Goal: Task Accomplishment & Management: Use online tool/utility

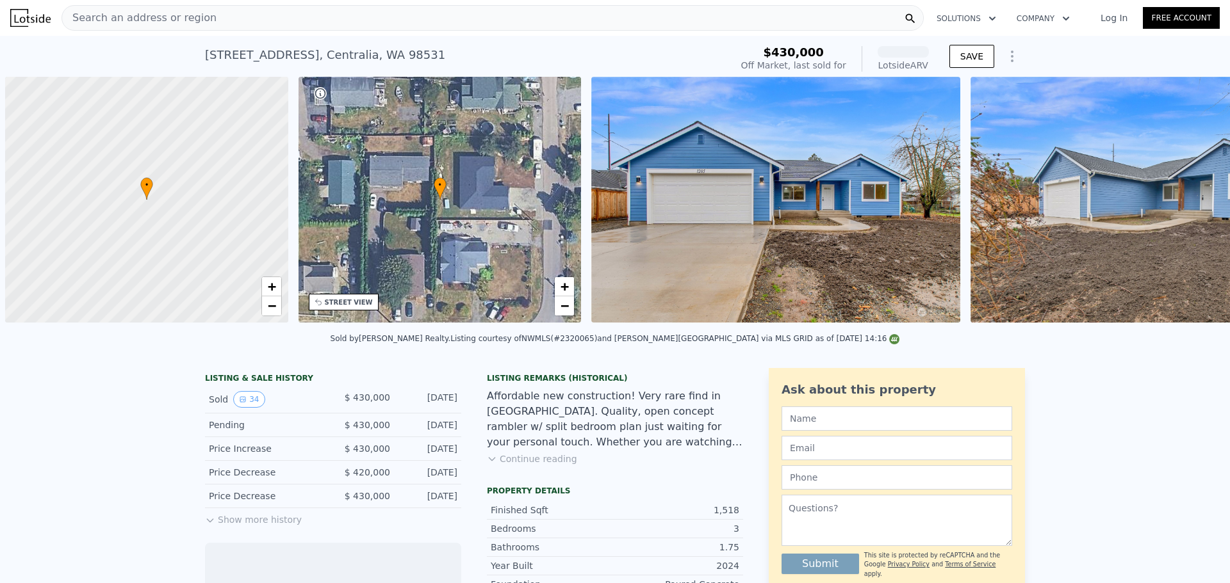
scroll to position [0, 5]
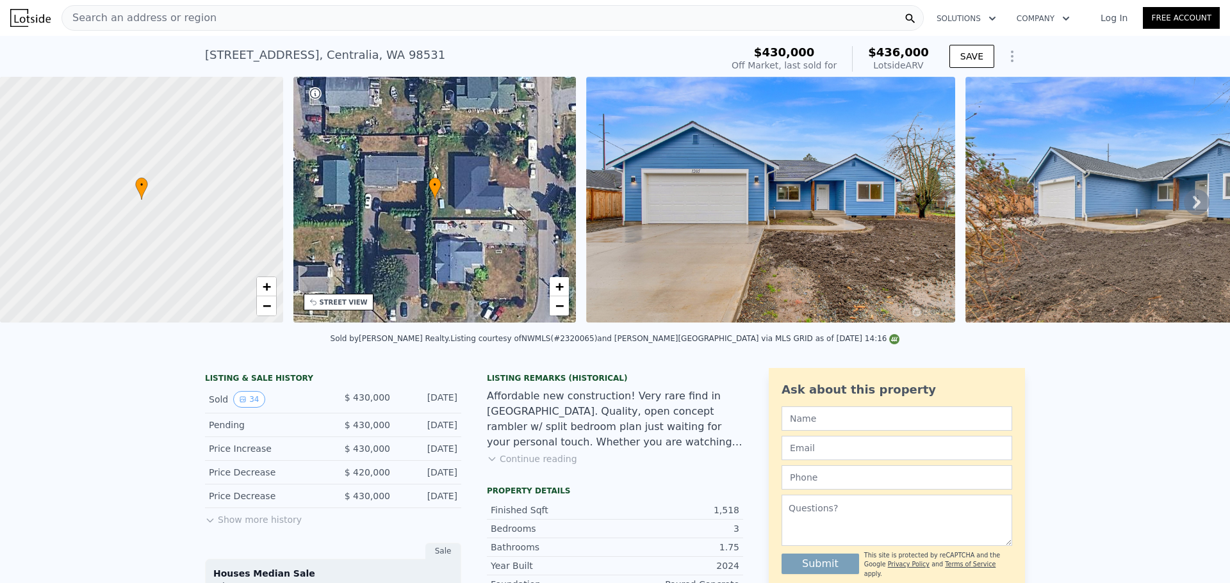
click at [165, 14] on span "Search an address or region" at bounding box center [139, 17] width 154 height 15
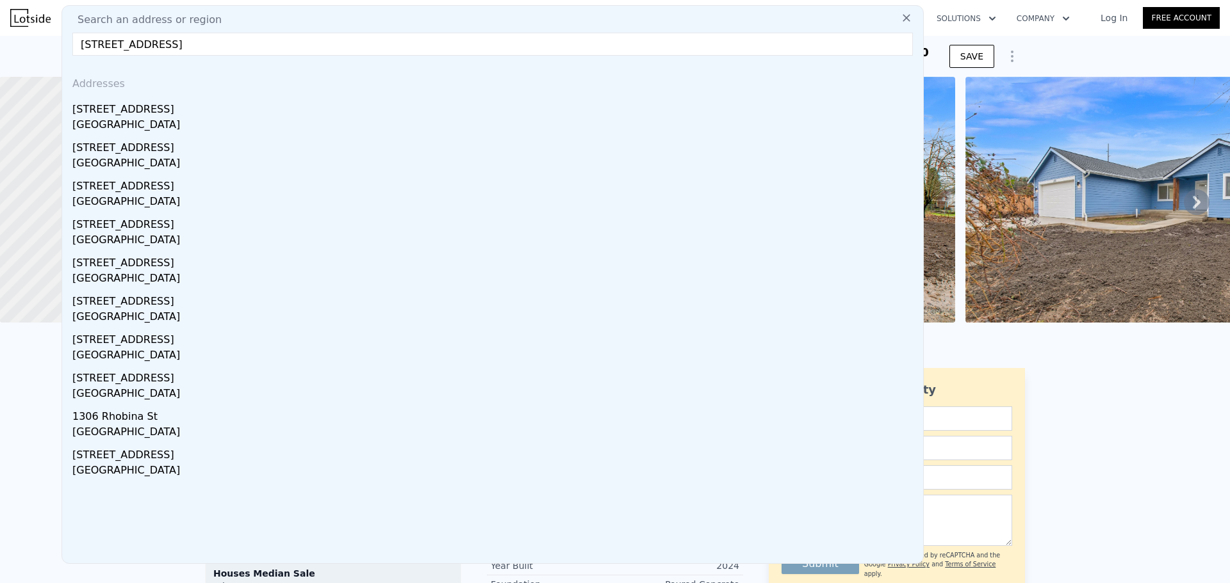
type input "[STREET_ADDRESS]"
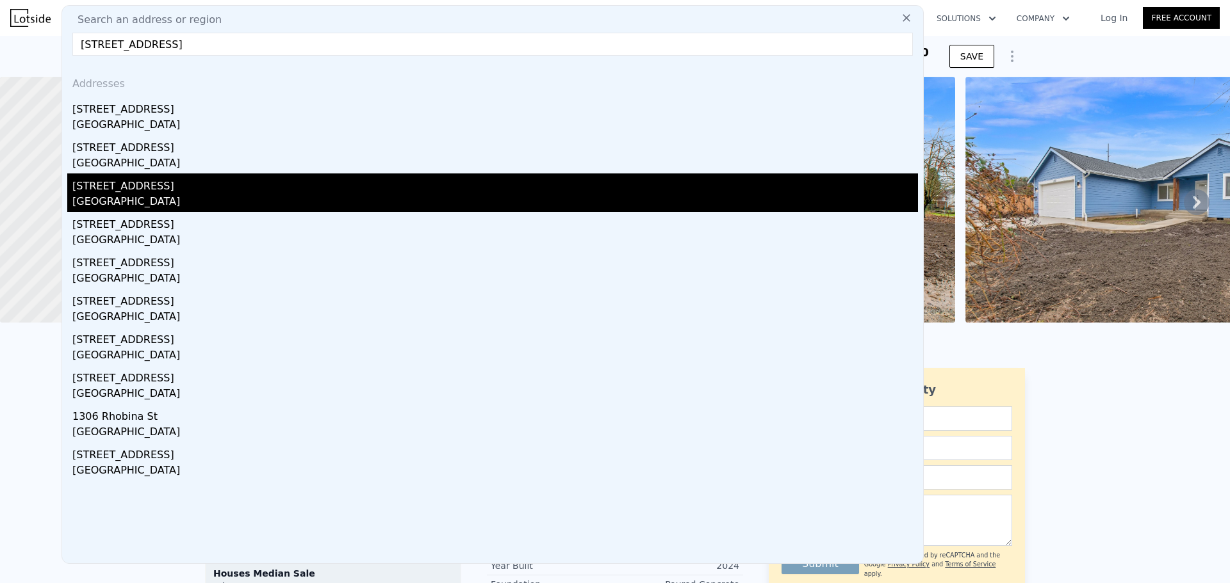
click at [174, 191] on div "[STREET_ADDRESS]" at bounding box center [494, 184] width 845 height 20
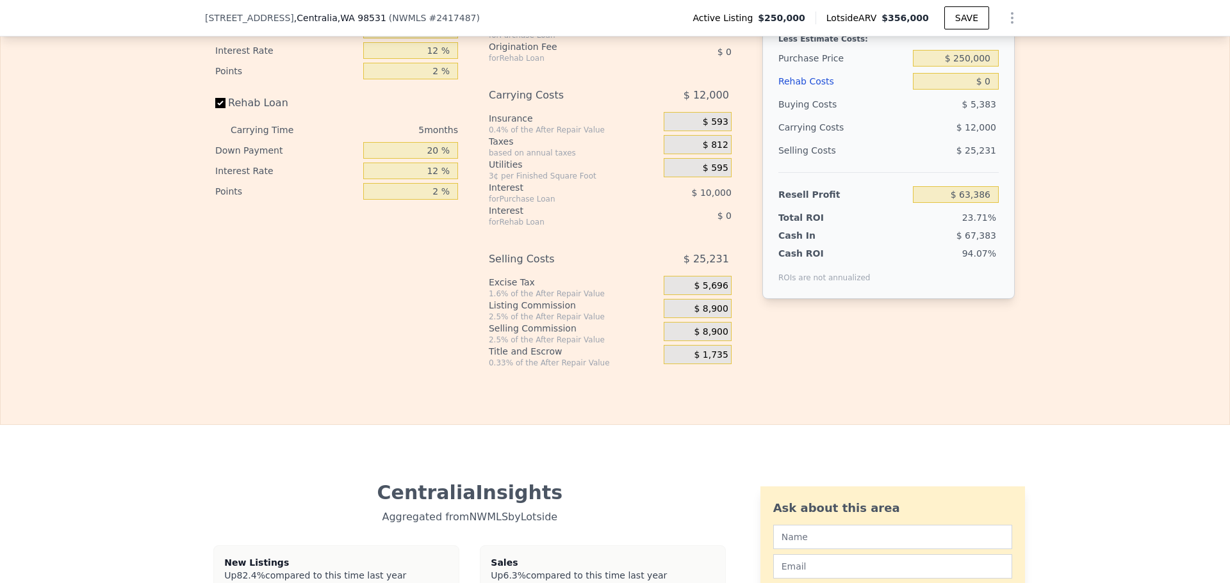
scroll to position [1703, 0]
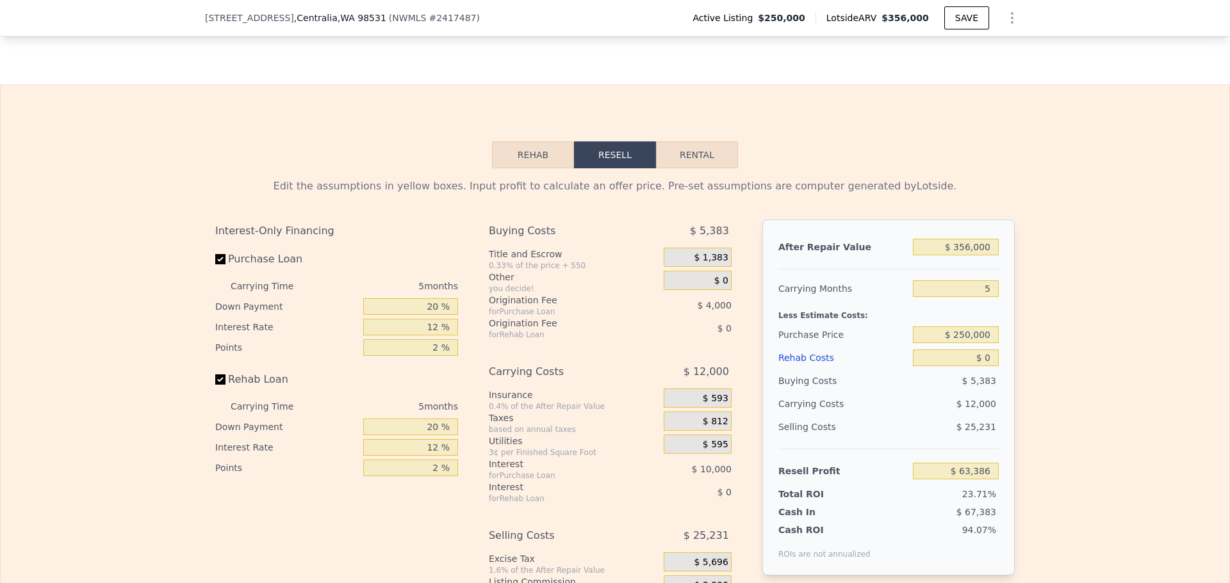
click at [719, 168] on button "Rental" at bounding box center [697, 155] width 82 height 27
select select "30"
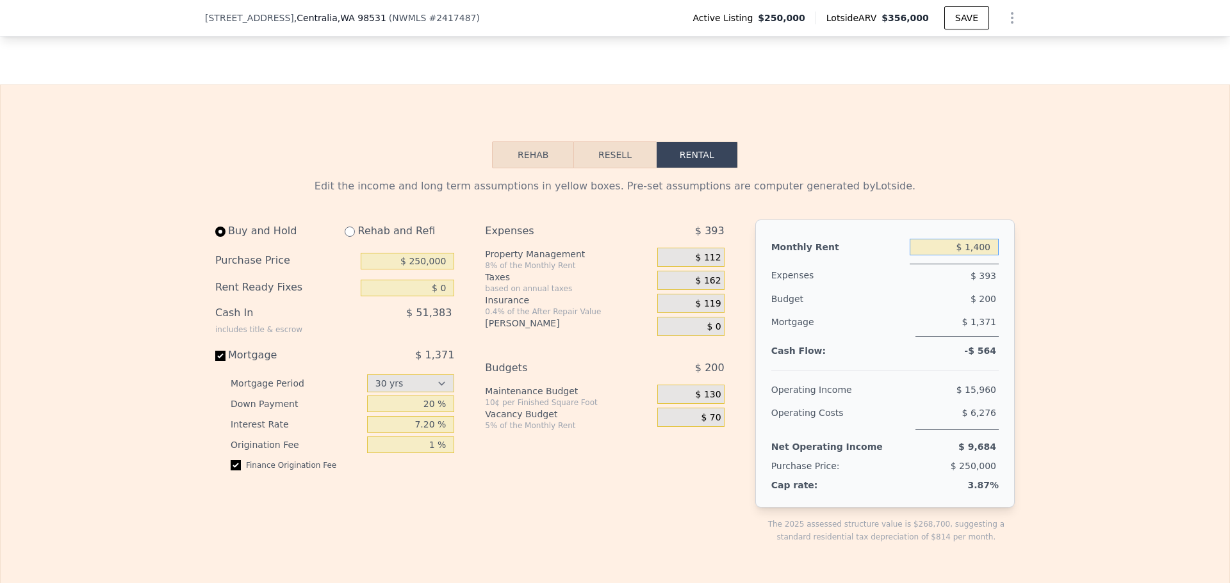
click at [980, 256] on input "$ 1,400" at bounding box center [953, 247] width 89 height 17
click at [432, 270] on input "$ 250,000" at bounding box center [407, 261] width 93 height 17
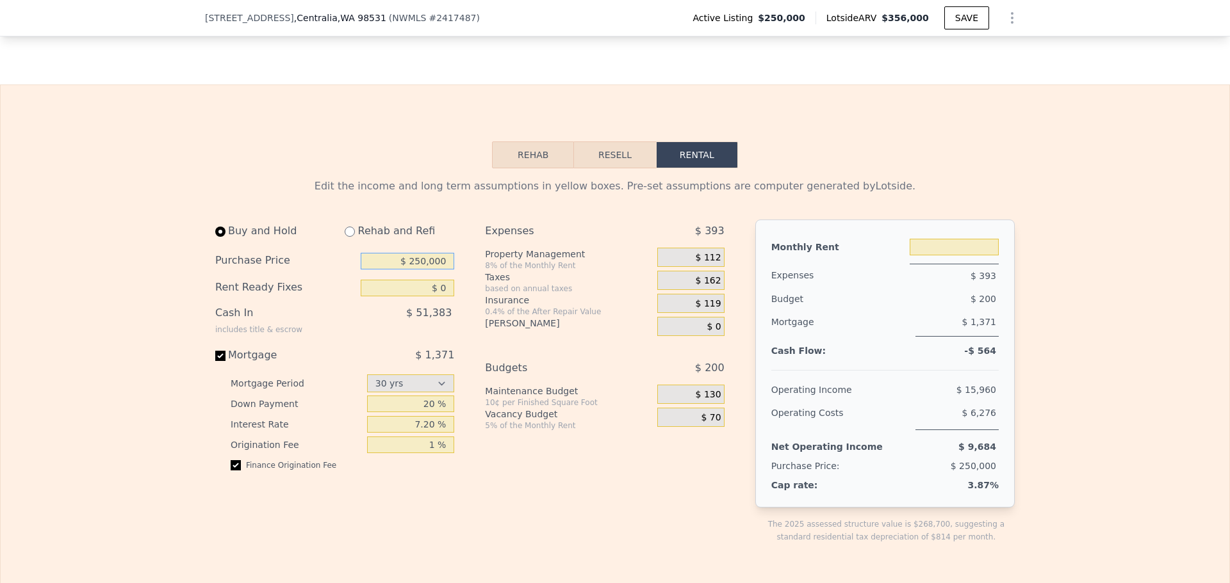
click at [432, 270] on input "$ 250,000" at bounding box center [407, 261] width 93 height 17
type input "$ 0"
type input "$ 230,000"
drag, startPoint x: 402, startPoint y: 321, endPoint x: 451, endPoint y: 306, distance: 51.7
click at [403, 324] on div "$ 51,383" at bounding box center [380, 318] width 147 height 33
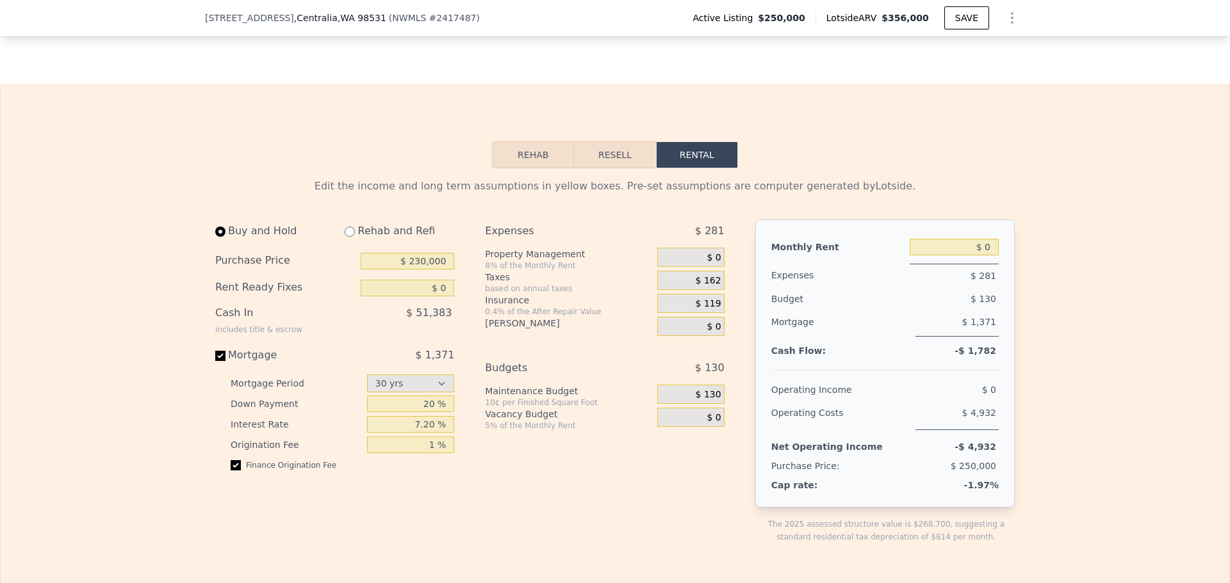
click at [407, 325] on div "$ 51,383" at bounding box center [380, 318] width 147 height 33
click at [436, 297] on input "$ 0" at bounding box center [407, 288] width 93 height 17
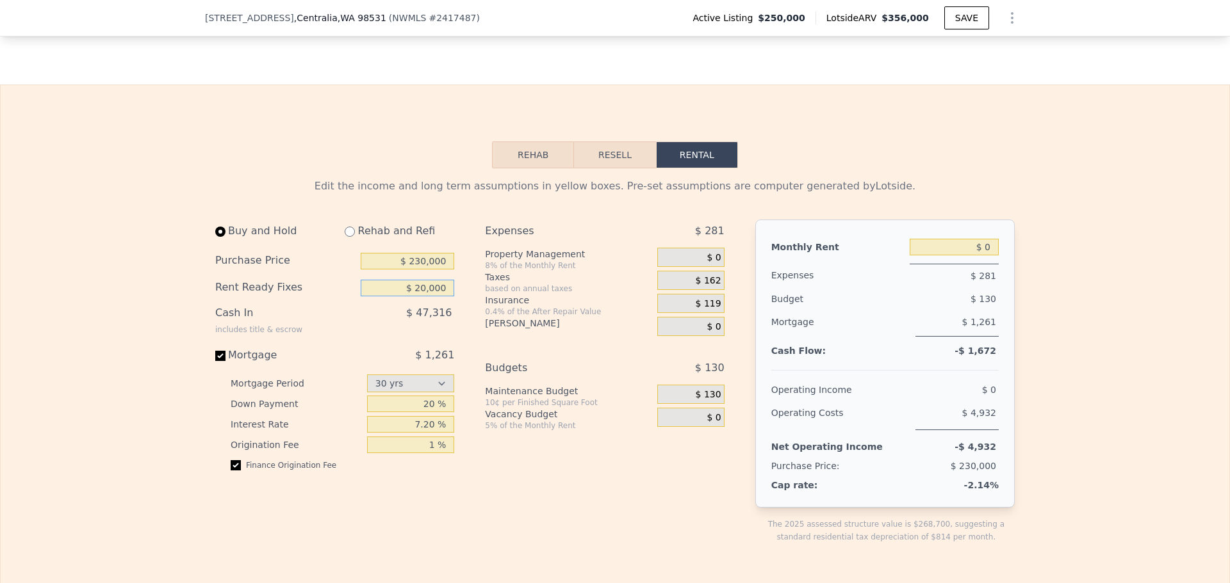
type input "$ 20,000"
click at [649, 361] on div "Expenses $ 281 Property Management 8% of the Monthly Rent $ 0 Taxes based on an…" at bounding box center [609, 392] width 249 height 345
click at [974, 256] on input "$ 0" at bounding box center [953, 247] width 89 height 17
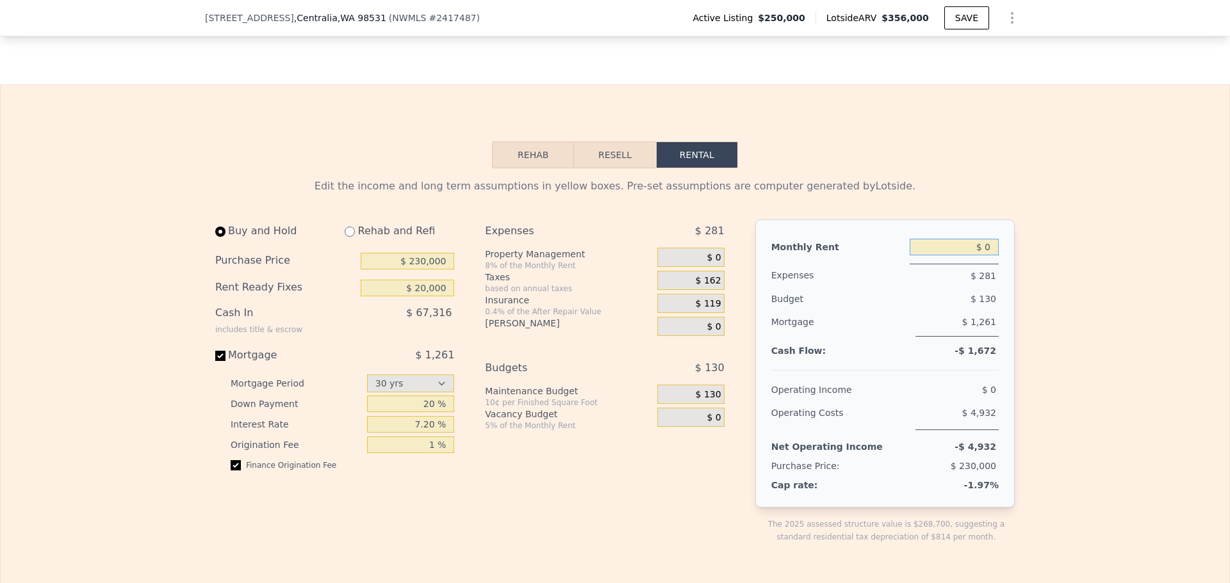
click at [974, 256] on input "$ 0" at bounding box center [953, 247] width 89 height 17
type input "$ 2,500"
click at [845, 311] on div "Budget" at bounding box center [815, 299] width 88 height 23
click at [416, 433] on input "7.20 %" at bounding box center [411, 424] width 88 height 17
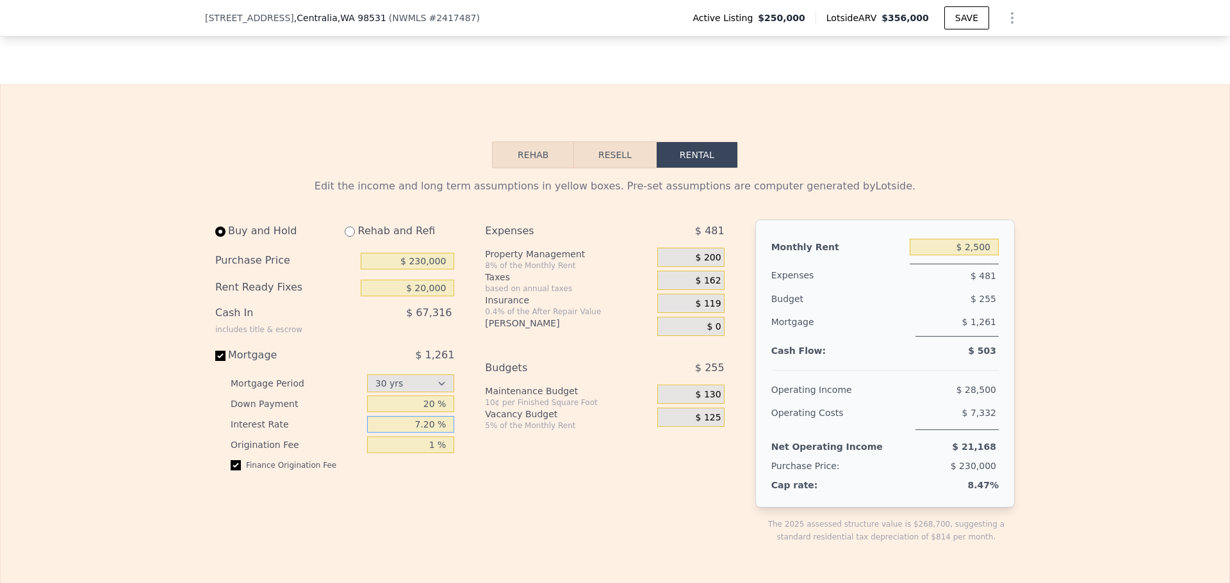
click at [416, 433] on input "7.20 %" at bounding box center [411, 424] width 88 height 17
type input "6.6 %"
click at [622, 510] on div "Expenses $ 481 Property Management 8% of the Monthly Rent $ 200 Taxes based on …" at bounding box center [609, 392] width 249 height 345
click at [416, 412] on input "20 %" at bounding box center [411, 404] width 88 height 17
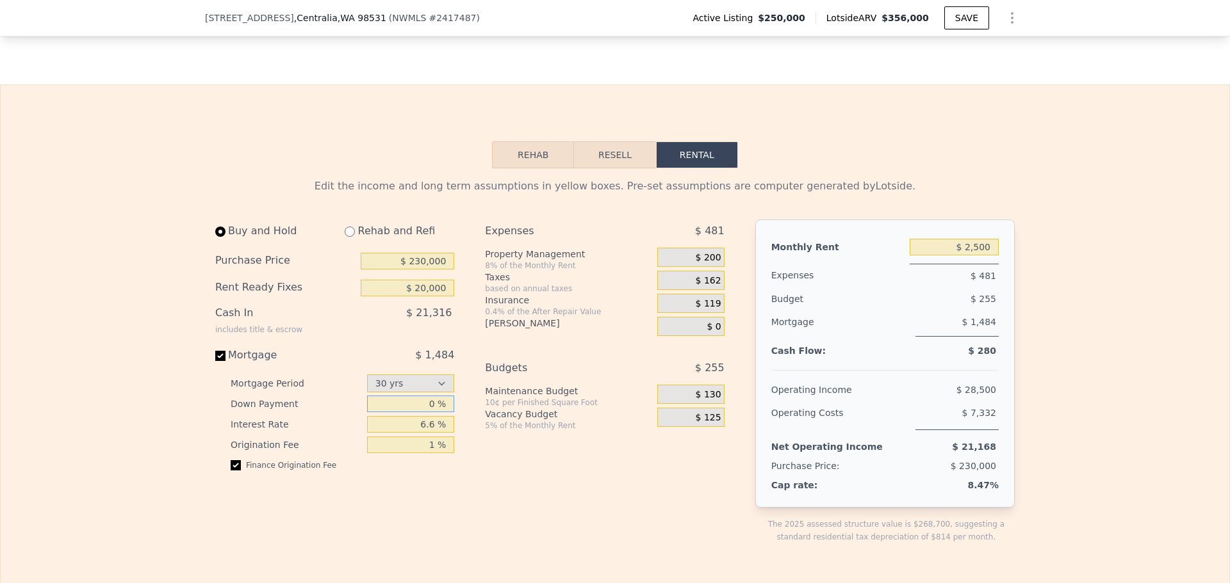
click at [416, 412] on input "0 %" at bounding box center [411, 404] width 88 height 17
type input "20 %"
click at [345, 237] on input "radio" at bounding box center [350, 232] width 10 height 10
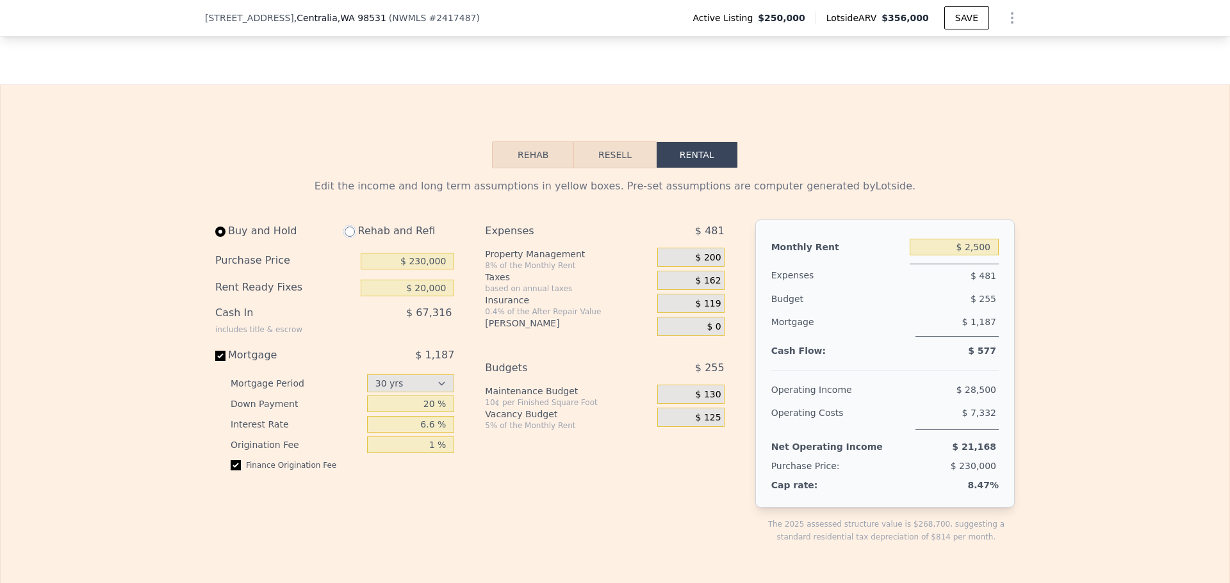
radio input "true"
type input "$ 0"
type input "$ 1,550"
select select "30"
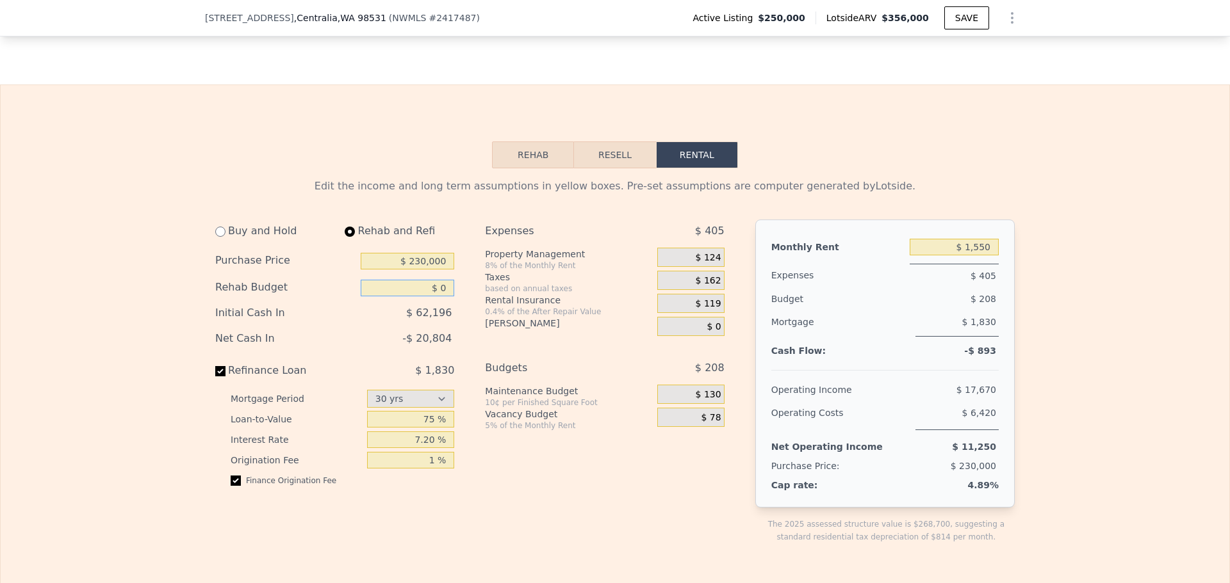
click at [433, 297] on input "$ 0" at bounding box center [407, 288] width 93 height 17
type input "$ 20,000"
click at [512, 496] on div "Expenses $ 405 Property Management 8% of the Monthly Rent $ 124 Taxes based on …" at bounding box center [609, 392] width 249 height 345
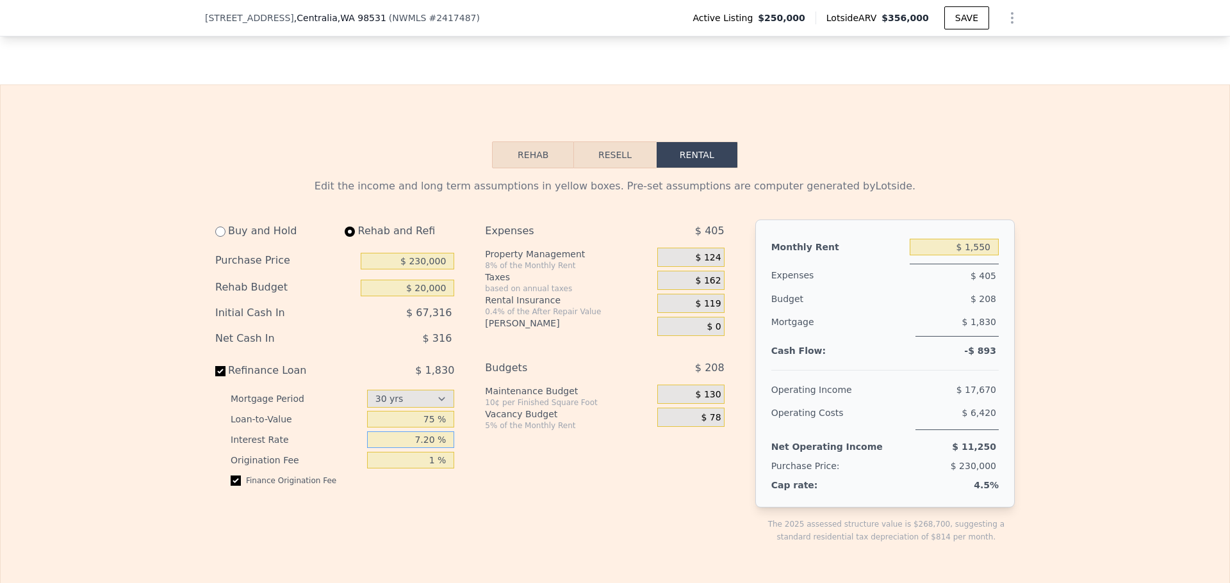
click at [420, 448] on input "7.20 %" at bounding box center [411, 440] width 88 height 17
type input "6.6 %"
click at [615, 480] on div "Expenses $ 405 Property Management 8% of the Monthly Rent $ 124 Taxes based on …" at bounding box center [609, 392] width 249 height 345
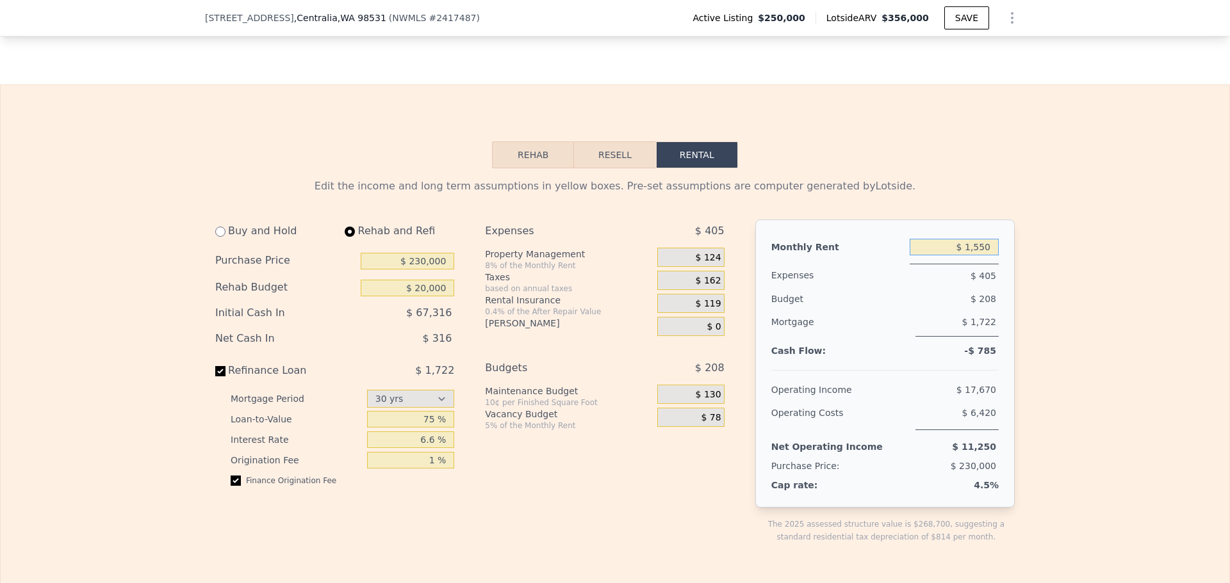
click at [973, 256] on input "$ 1,550" at bounding box center [953, 247] width 89 height 17
type input "$ 2,500"
click at [816, 402] on div "Operating Income" at bounding box center [815, 389] width 88 height 23
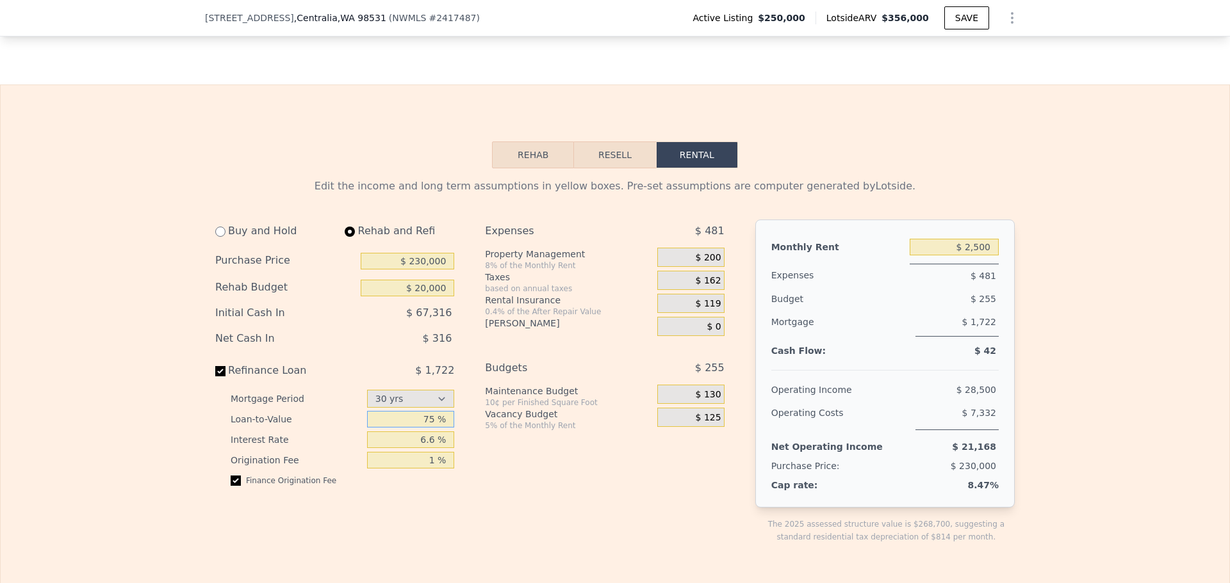
click at [422, 428] on input "75 %" at bounding box center [411, 419] width 88 height 17
click at [422, 428] on input "50 %" at bounding box center [411, 419] width 88 height 17
click at [644, 522] on div "Expenses $ 481 Property Management 8% of the Monthly Rent $ 200 Taxes based on …" at bounding box center [609, 392] width 249 height 345
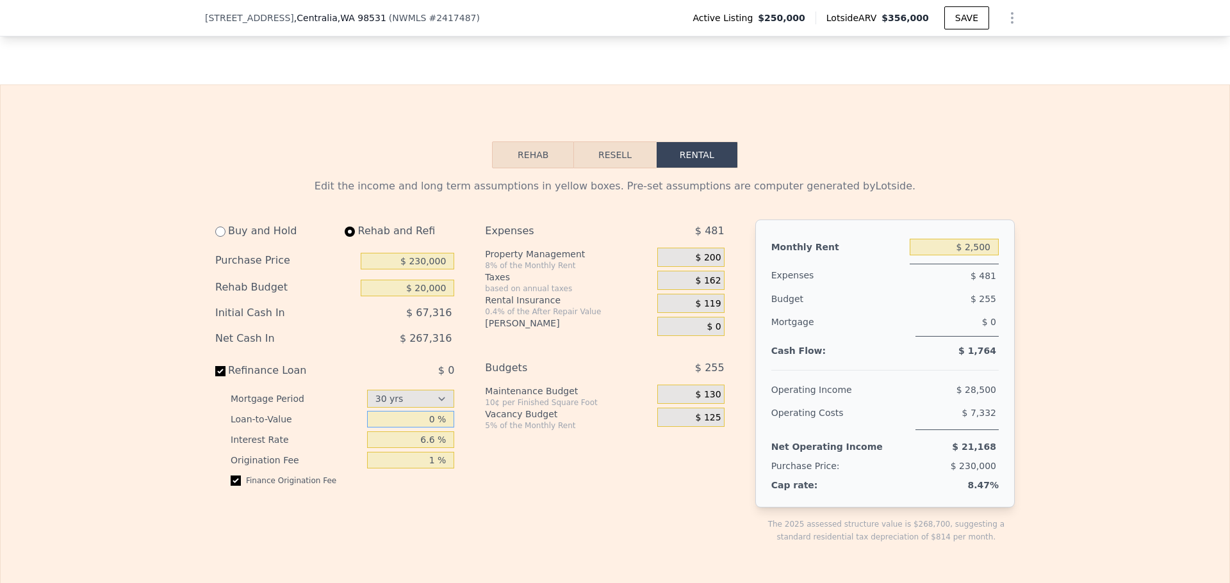
click at [418, 428] on input "0 %" at bounding box center [411, 419] width 88 height 17
type input "100 %"
click at [421, 428] on input "100 %" at bounding box center [411, 419] width 88 height 17
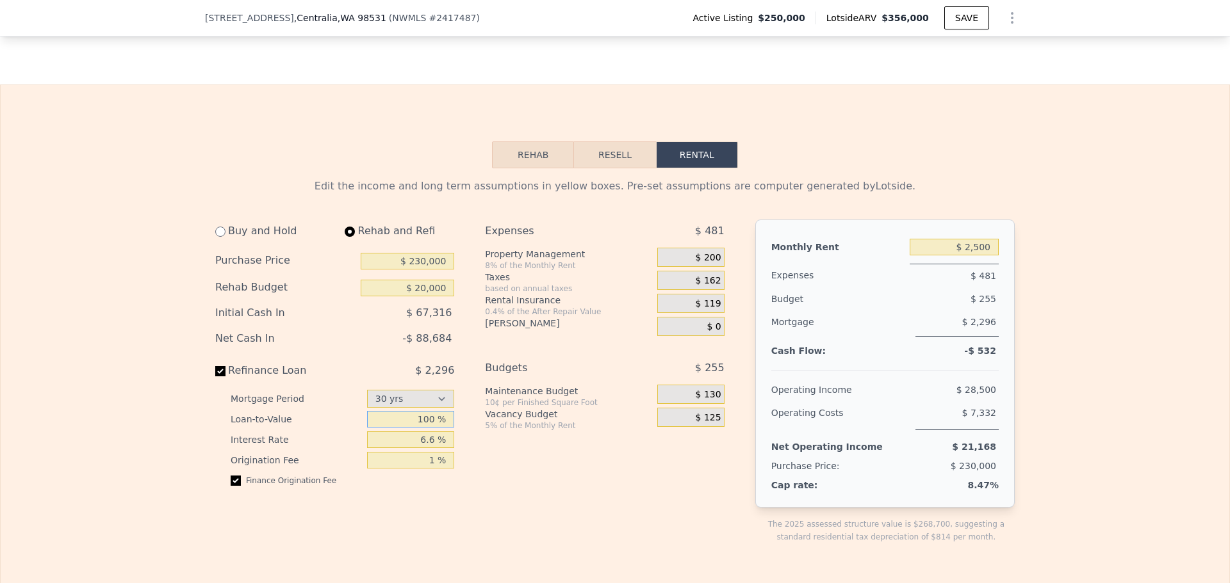
click at [421, 428] on input "100 %" at bounding box center [411, 419] width 88 height 17
click at [642, 519] on div "Expenses $ 481 Property Management 8% of the Monthly Rent $ 200 Taxes based on …" at bounding box center [609, 392] width 249 height 345
click at [425, 428] on input "25 %" at bounding box center [411, 419] width 88 height 17
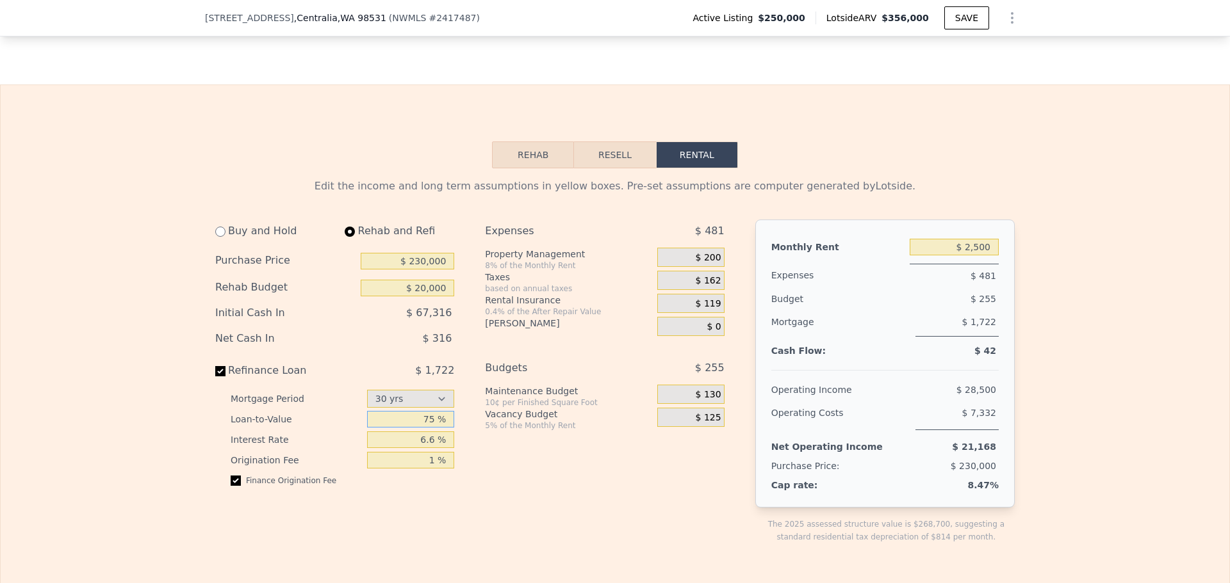
click at [422, 428] on input "75 %" at bounding box center [411, 419] width 88 height 17
click at [594, 479] on div "Expenses $ 481 Property Management 8% of the Monthly Rent $ 200 Taxes based on …" at bounding box center [609, 392] width 249 height 345
click at [575, 500] on div "Expenses $ 481 Property Management 8% of the Monthly Rent $ 200 Taxes based on …" at bounding box center [609, 392] width 249 height 345
drag, startPoint x: 571, startPoint y: 501, endPoint x: 532, endPoint y: 514, distance: 41.1
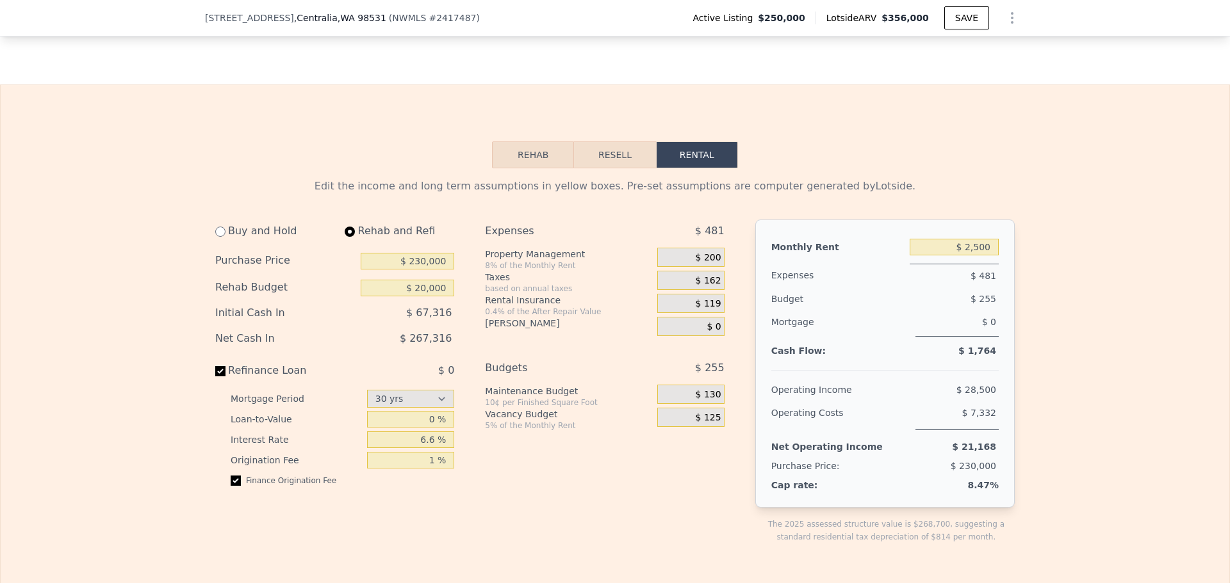
click at [532, 514] on div "Expenses $ 481 Property Management 8% of the Monthly Rent $ 200 Taxes based on …" at bounding box center [609, 392] width 249 height 345
click at [514, 492] on div "Expenses $ 481 Property Management 8% of the Monthly Rent $ 200 Taxes based on …" at bounding box center [609, 392] width 249 height 345
drag, startPoint x: 514, startPoint y: 492, endPoint x: 496, endPoint y: 524, distance: 37.0
click at [496, 524] on div "Expenses $ 481 Property Management 8% of the Monthly Rent $ 200 Taxes based on …" at bounding box center [609, 392] width 249 height 345
click at [427, 428] on input "0 %" at bounding box center [411, 419] width 88 height 17
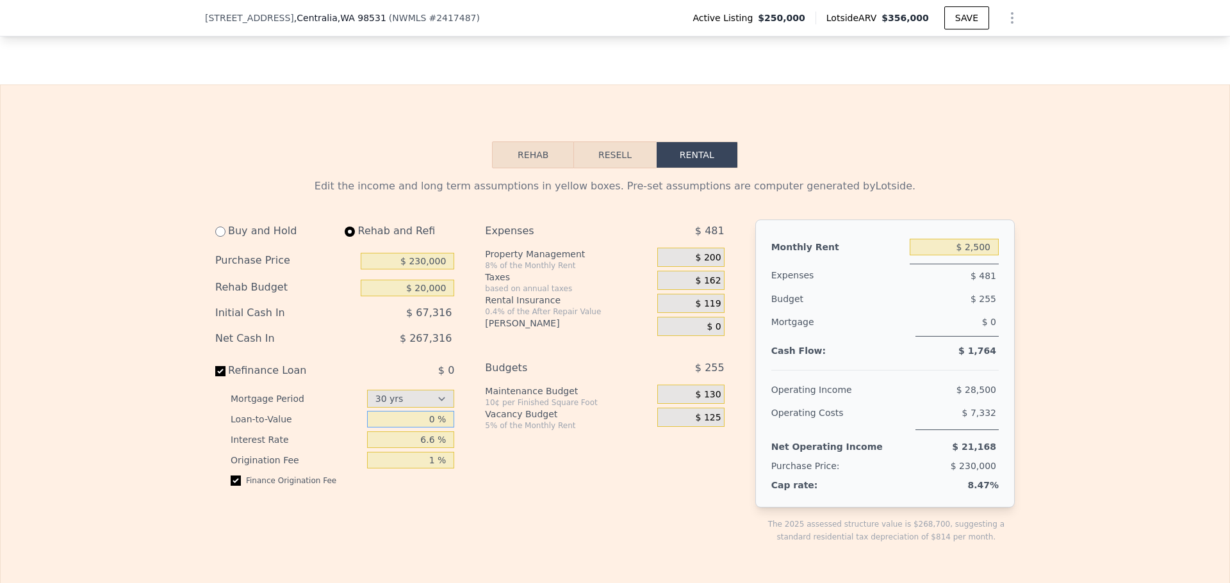
click at [427, 428] on input "0 %" at bounding box center [411, 419] width 88 height 17
click at [583, 496] on div "Expenses $ 481 Property Management 8% of the Monthly Rent $ 200 Taxes based on …" at bounding box center [609, 392] width 249 height 345
click at [409, 428] on input "75 %" at bounding box center [411, 419] width 88 height 17
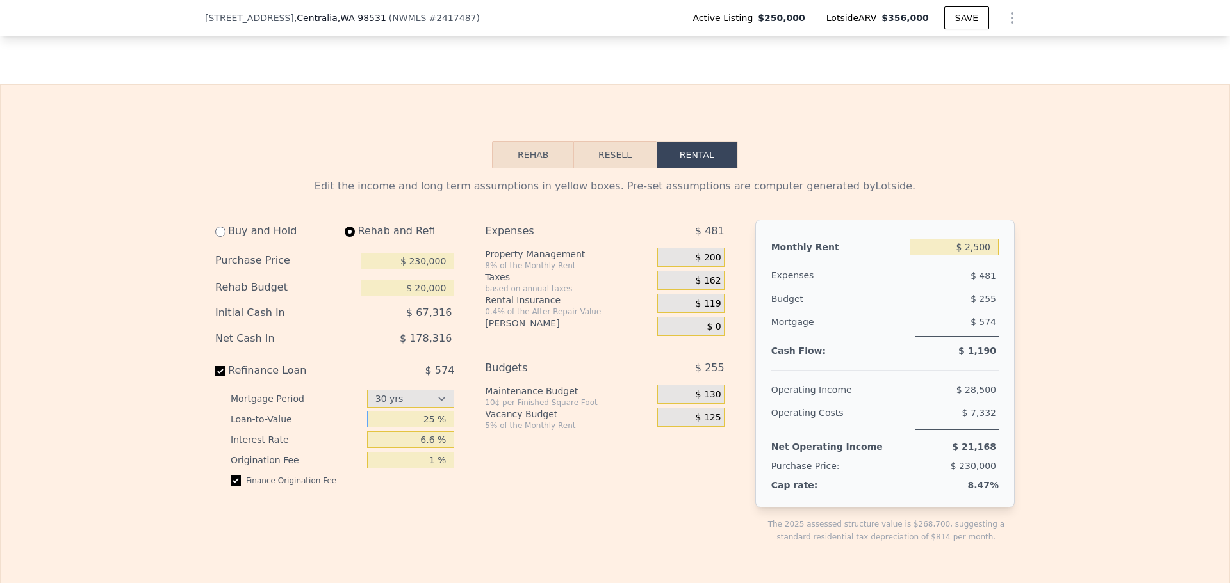
click at [405, 428] on input "25 %" at bounding box center [411, 419] width 88 height 17
type input "75 %"
click at [800, 455] on div "Net Operating Income" at bounding box center [826, 446] width 111 height 23
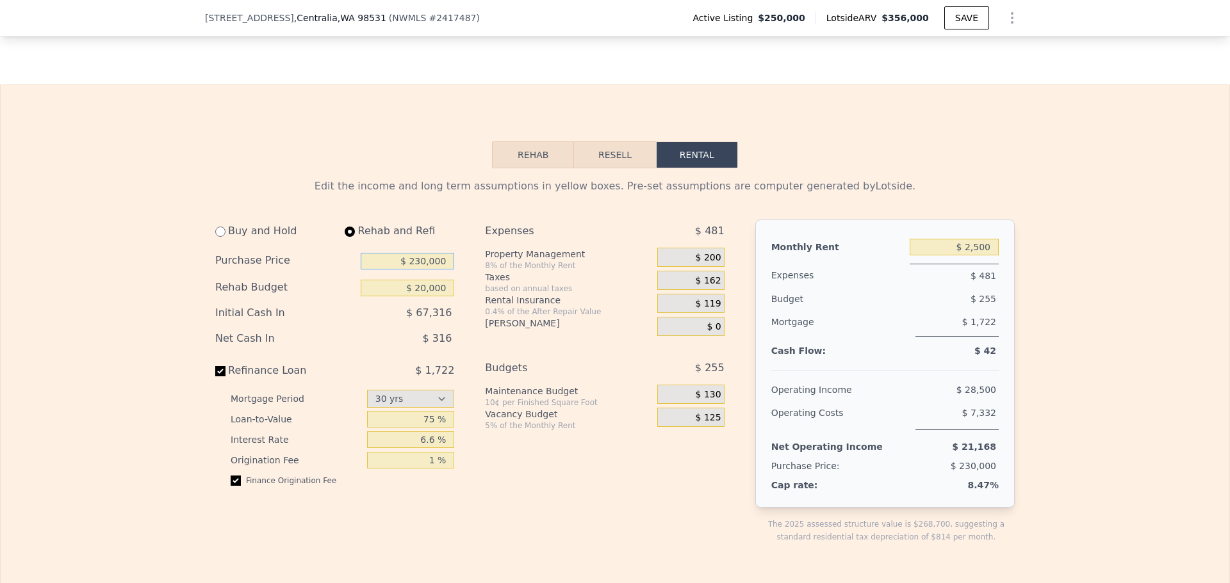
click at [428, 270] on input "$ 230,000" at bounding box center [407, 261] width 93 height 17
click at [505, 380] on div "Budgets" at bounding box center [555, 368] width 140 height 23
click at [430, 270] on input "$ 20,000" at bounding box center [407, 261] width 93 height 17
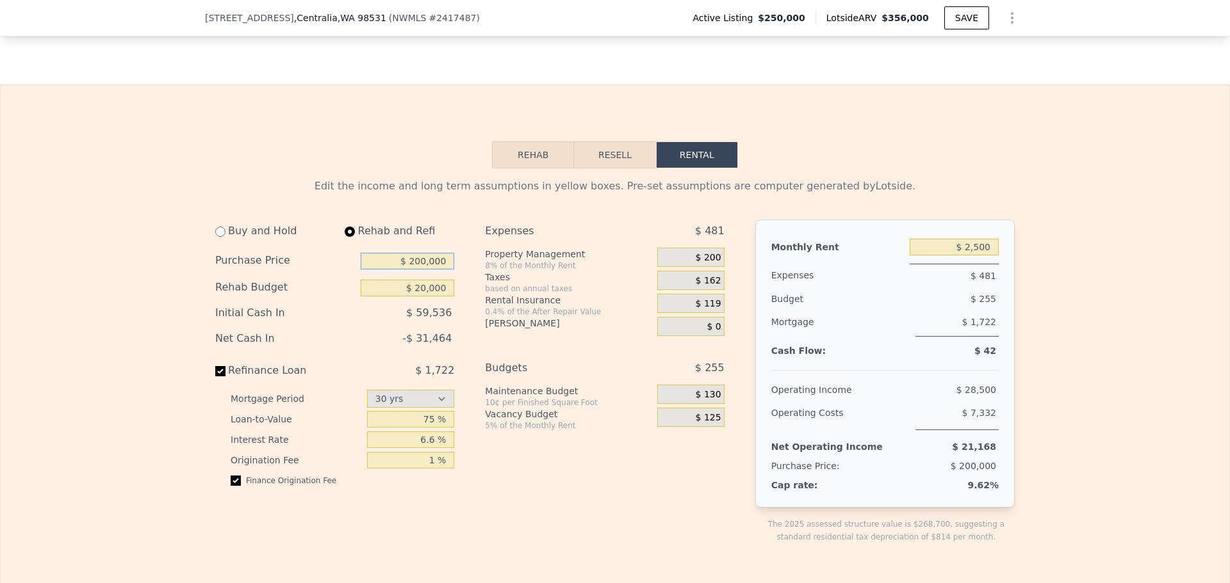
click at [425, 270] on input "$ 200,000" at bounding box center [407, 261] width 93 height 17
type input "$ 230,000"
click at [396, 161] on div "Rehab Resell Rental Edit the income and long term assumptions in yellow boxes. …" at bounding box center [615, 590] width 1230 height 1011
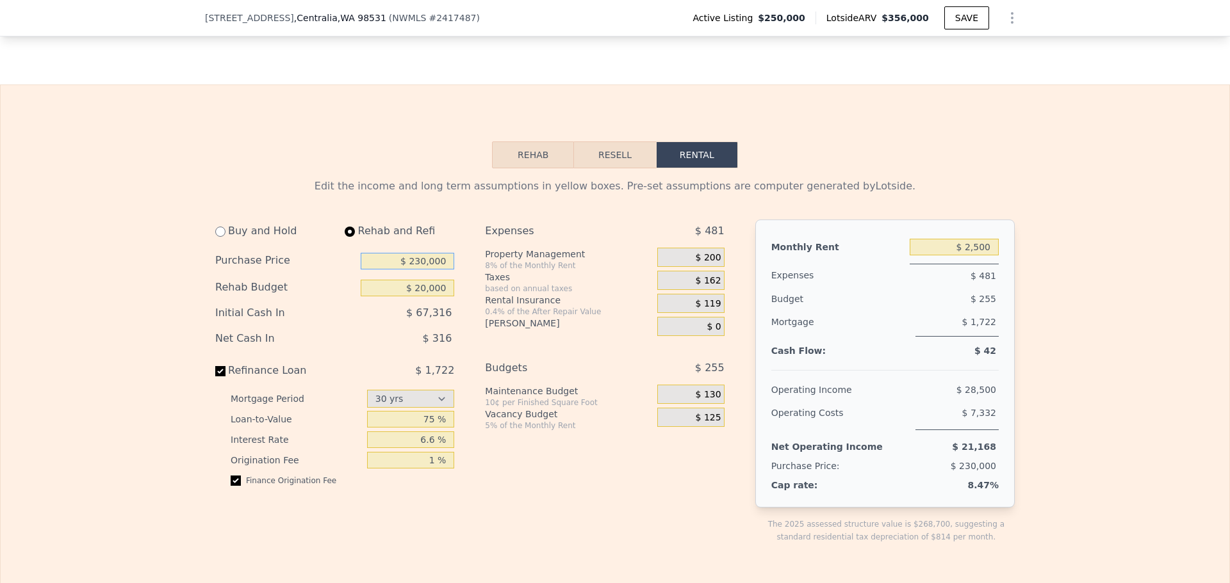
drag, startPoint x: 439, startPoint y: 279, endPoint x: 402, endPoint y: 279, distance: 37.1
click at [402, 270] on input "$ 230,000" at bounding box center [407, 261] width 93 height 17
click at [441, 297] on input "$ 20,000" at bounding box center [407, 288] width 93 height 17
drag, startPoint x: 442, startPoint y: 304, endPoint x: 400, endPoint y: 305, distance: 42.3
click at [400, 297] on input "$ 20,000" at bounding box center [407, 288] width 93 height 17
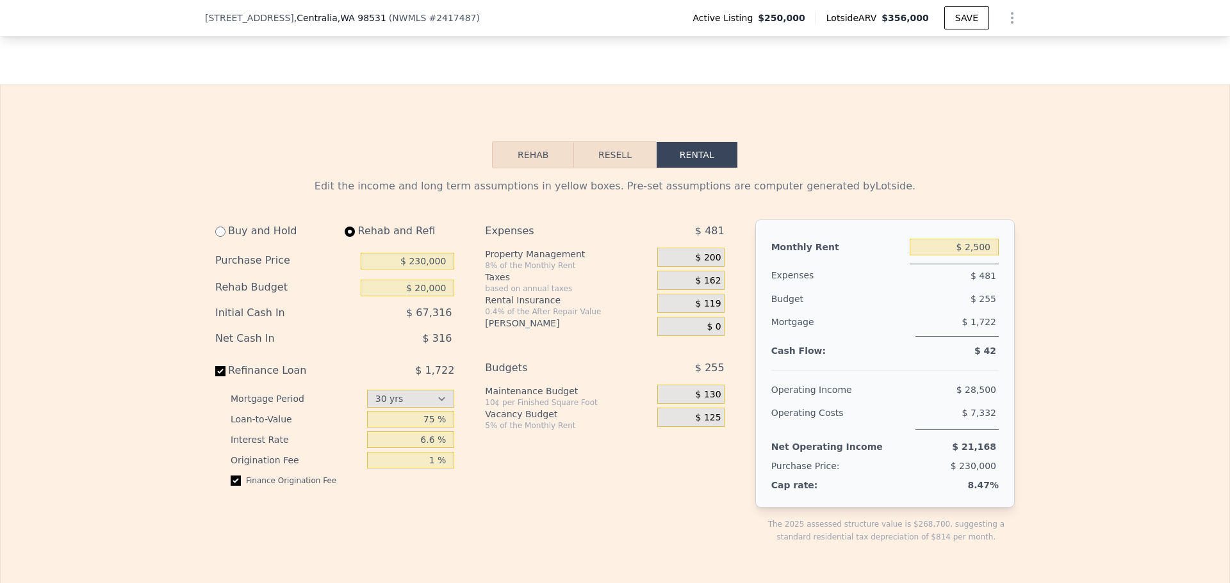
click at [450, 304] on div "Buy and Hold Rehab and Refi Purchase Price $ 230,000 Rehab Budget $ 20,000 Init…" at bounding box center [339, 392] width 249 height 345
click at [514, 294] on div "based on annual taxes" at bounding box center [568, 289] width 167 height 10
click at [491, 330] on div "[PERSON_NAME]" at bounding box center [568, 323] width 167 height 13
click at [455, 343] on div "Buy and Hold Rehab and Refi Purchase Price $ 230,000 Rehab Budget $ 20,000 Init…" at bounding box center [339, 392] width 249 height 345
click at [215, 237] on input "radio" at bounding box center [220, 232] width 10 height 10
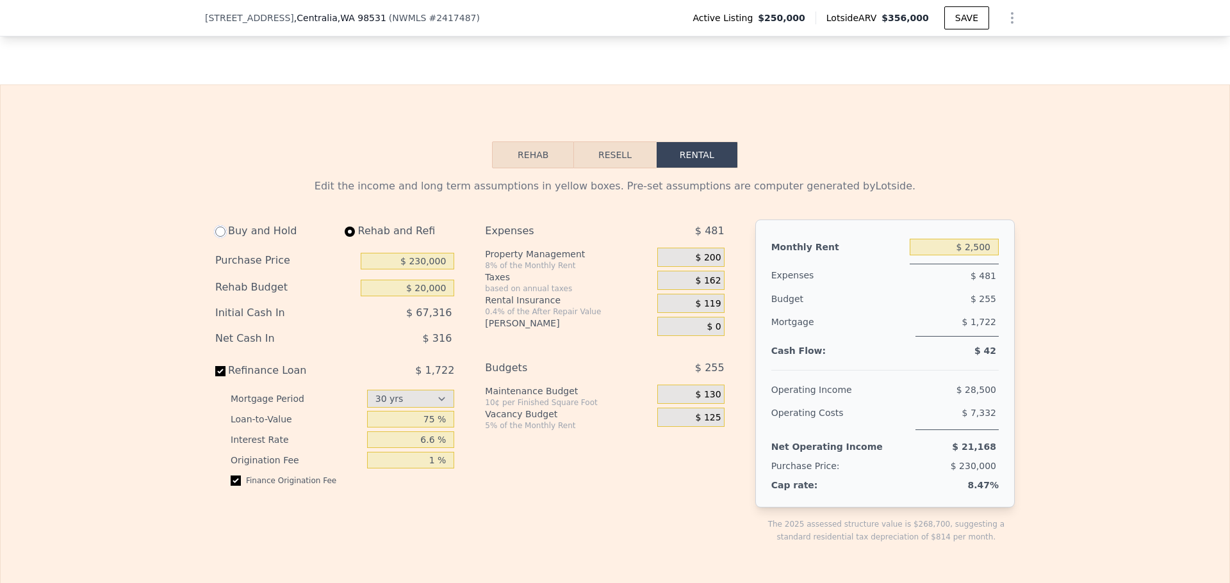
radio input "true"
select select "30"
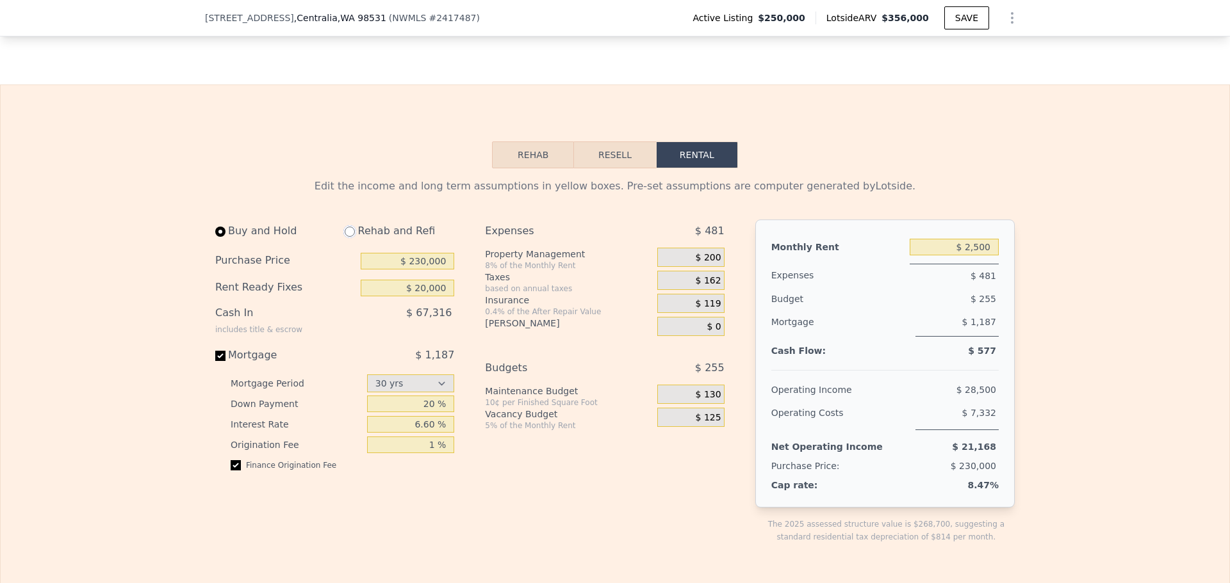
click at [346, 237] on input "radio" at bounding box center [350, 232] width 10 height 10
radio input "true"
select select "30"
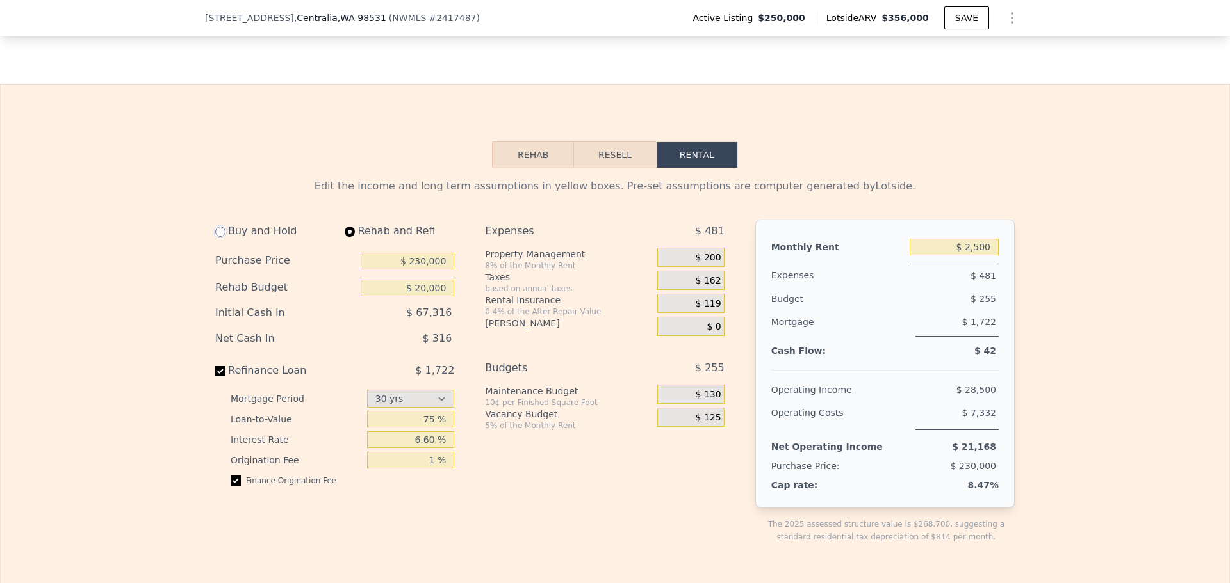
click at [217, 237] on input "radio" at bounding box center [220, 232] width 10 height 10
radio input "true"
select select "30"
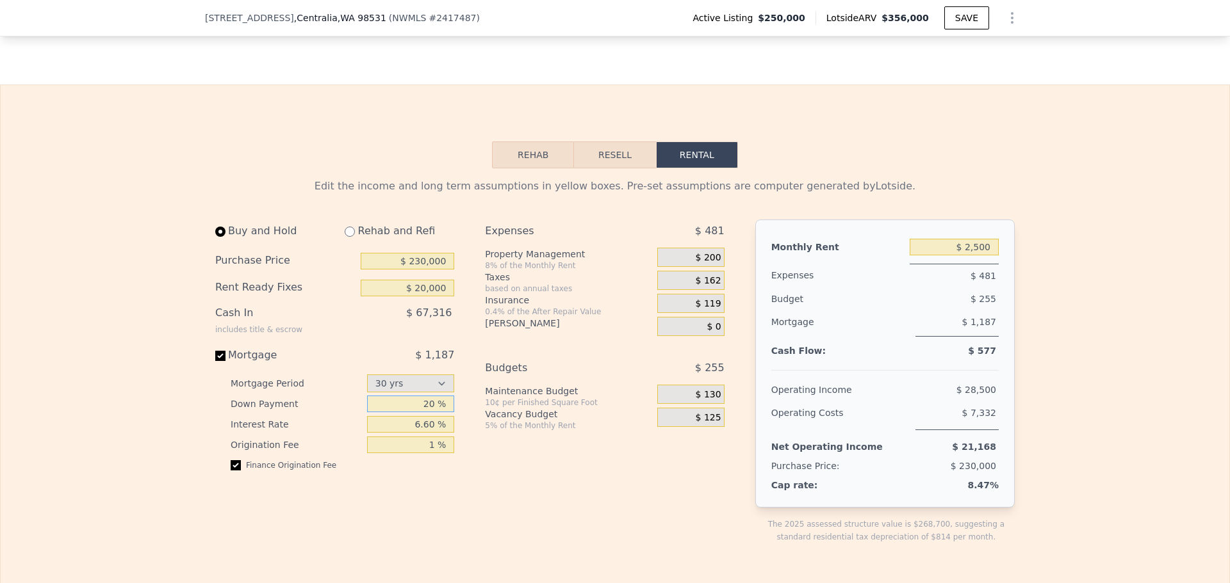
click at [419, 412] on input "20 %" at bounding box center [411, 404] width 88 height 17
type input "30 %"
click at [518, 488] on div "Expenses $ 481 Property Management 8% of the Monthly Rent $ 200 Taxes based on …" at bounding box center [609, 392] width 249 height 345
click at [345, 237] on input "radio" at bounding box center [350, 232] width 10 height 10
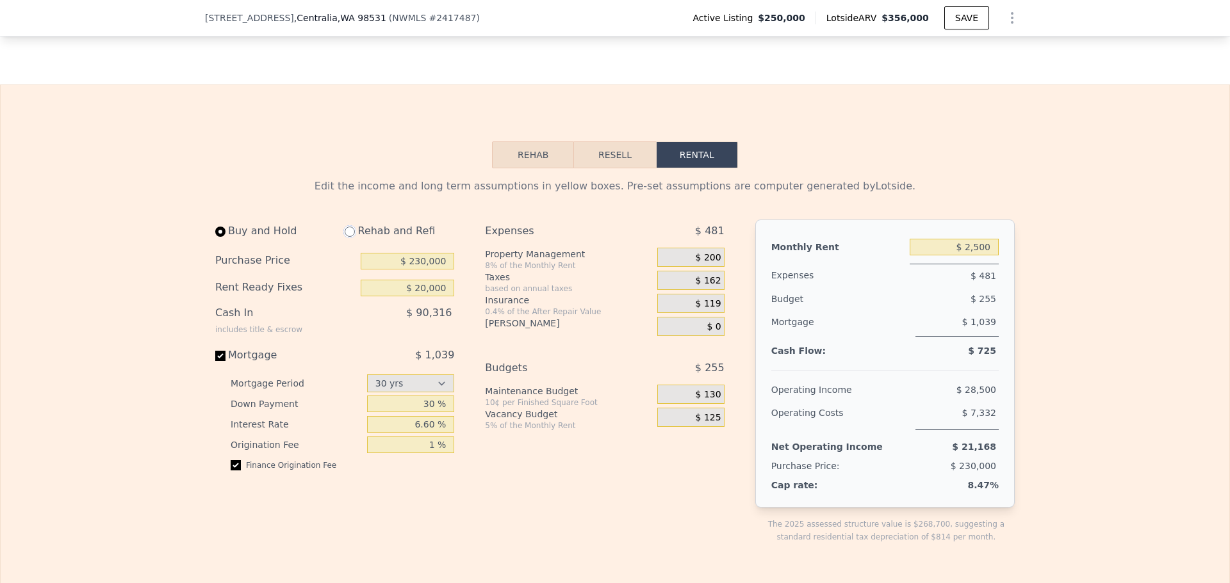
radio input "true"
select select "30"
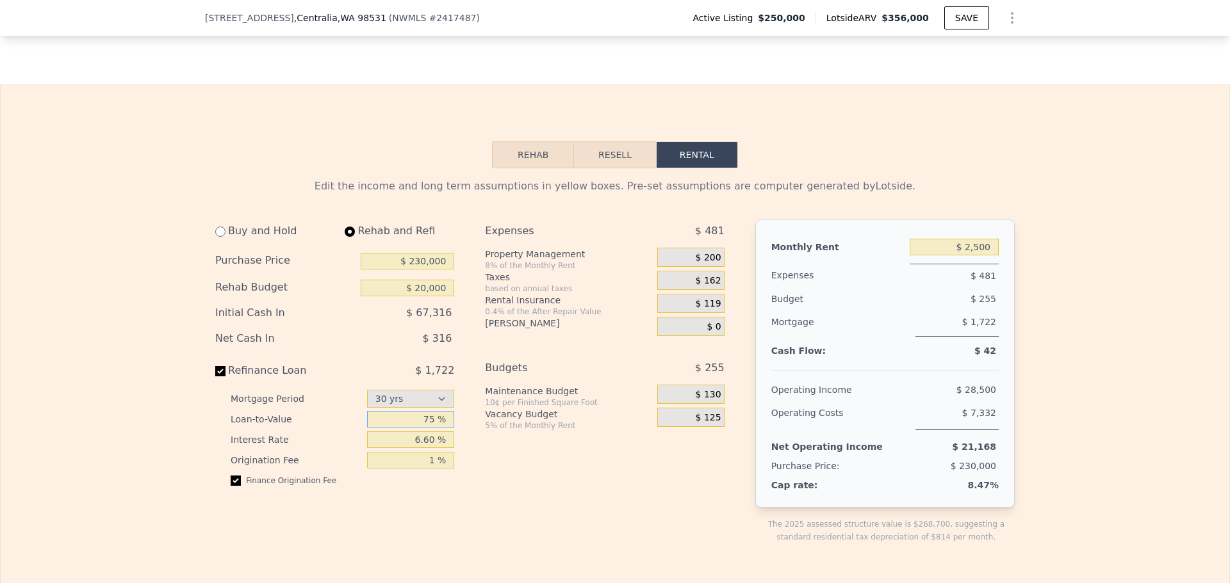
click at [407, 428] on input "75 %" at bounding box center [411, 419] width 88 height 17
click at [437, 297] on input "$ 20,000" at bounding box center [407, 288] width 93 height 17
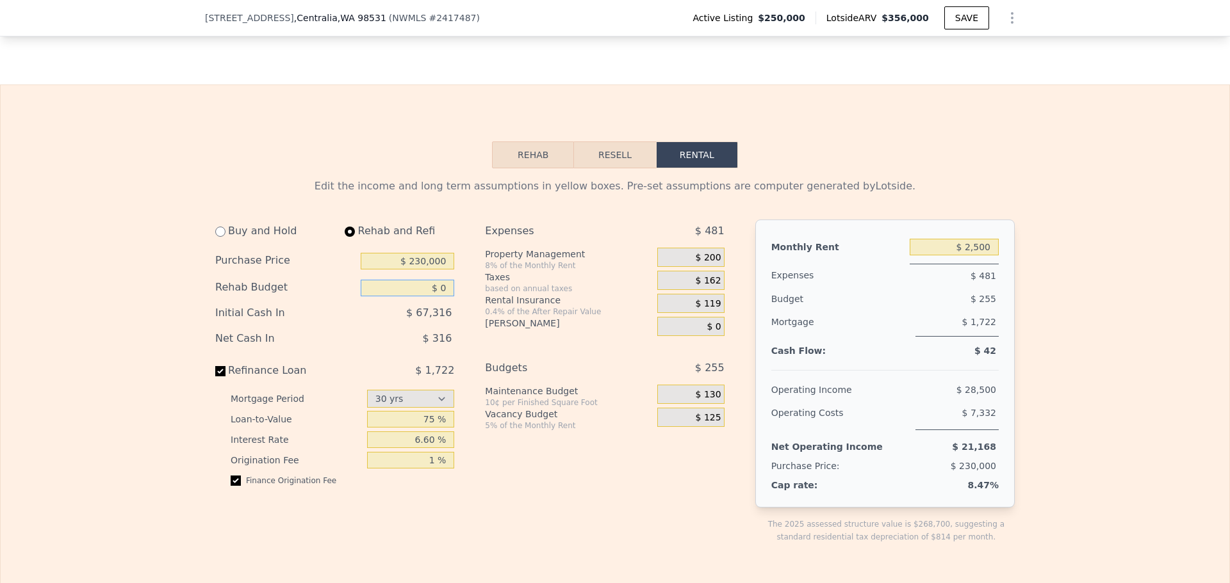
type input "$ 0"
click at [519, 380] on div "Budgets" at bounding box center [555, 368] width 140 height 23
click at [432, 302] on div "Rehab Budget $ 0" at bounding box center [334, 288] width 239 height 27
click at [437, 297] on input "$ 0" at bounding box center [407, 288] width 93 height 17
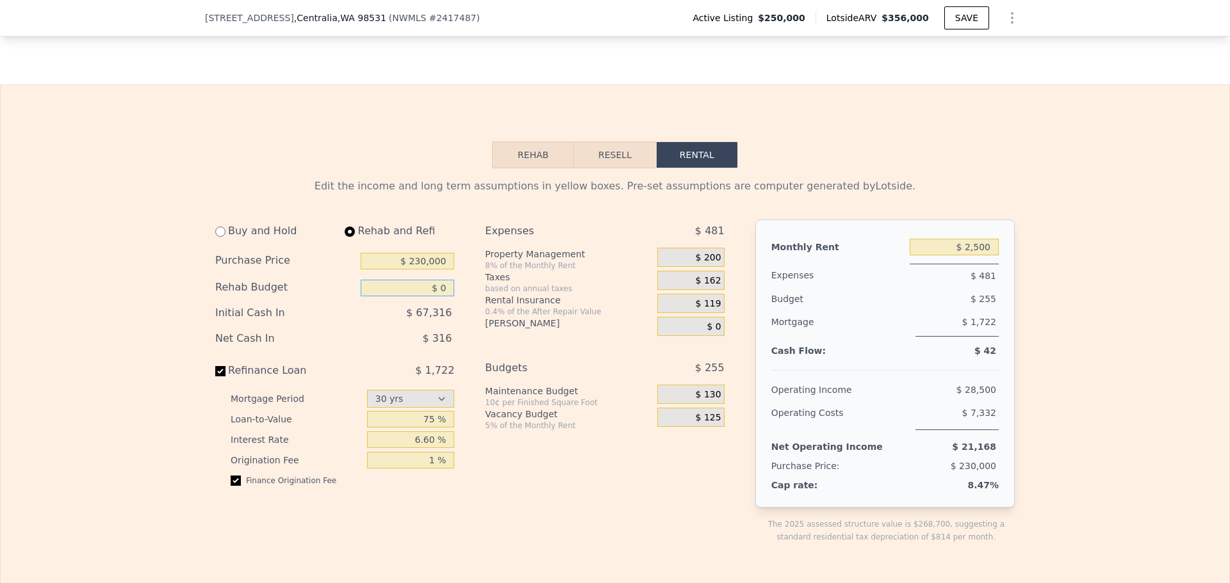
click at [437, 297] on input "$ 0" at bounding box center [407, 288] width 93 height 17
click at [446, 270] on input "$ 230,000" at bounding box center [407, 261] width 93 height 17
type input "$ 700"
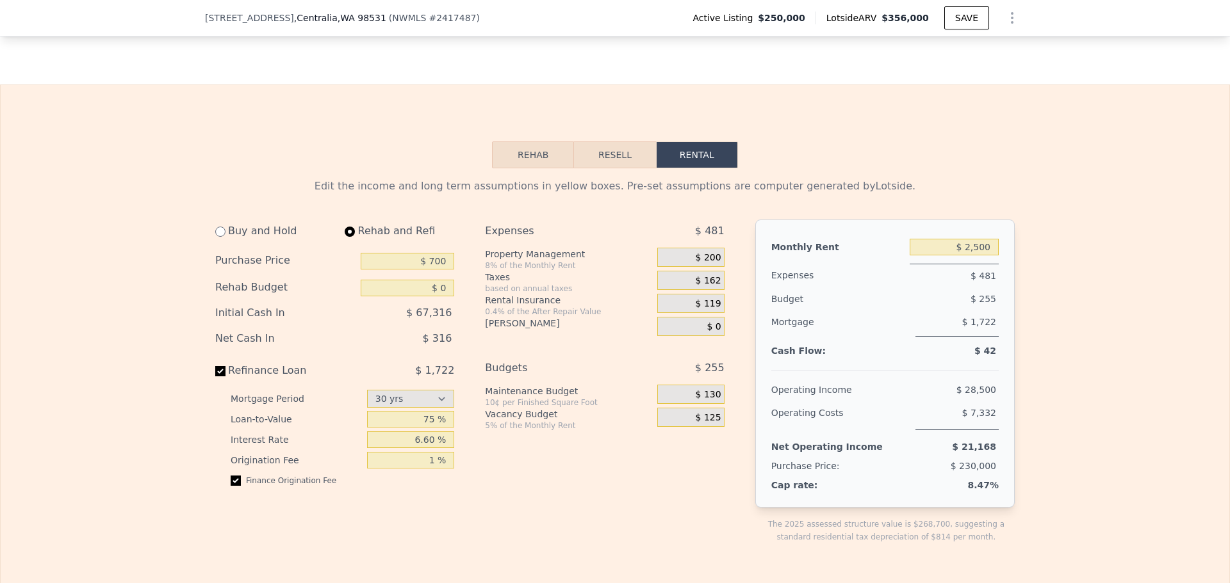
click at [469, 371] on div "Buy and Hold Rehab and Refi Purchase Price $ 700 Rehab Budget $ 0 Initial Cash …" at bounding box center [474, 392] width 519 height 345
type input "$ 20,000"
click at [431, 270] on input "$ 700" at bounding box center [407, 261] width 93 height 17
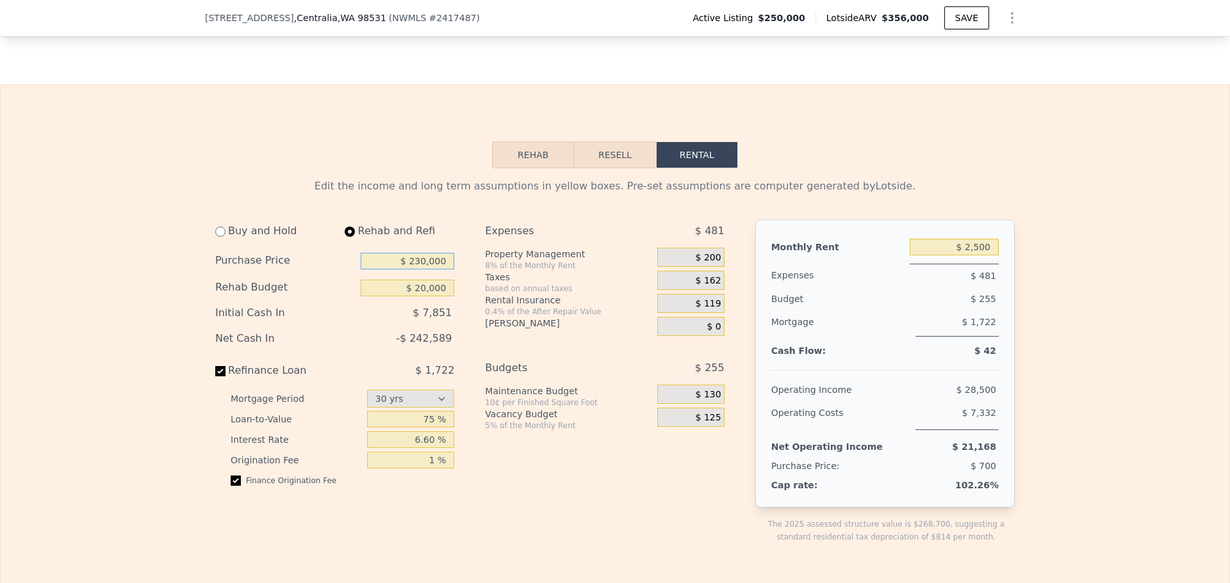
type input "$ 230,000"
click at [581, 517] on div "Expenses $ 481 Property Management 8% of the Monthly Rent $ 200 Taxes based on …" at bounding box center [609, 392] width 249 height 345
click at [410, 428] on input "75 %" at bounding box center [411, 419] width 88 height 17
type input "50 %"
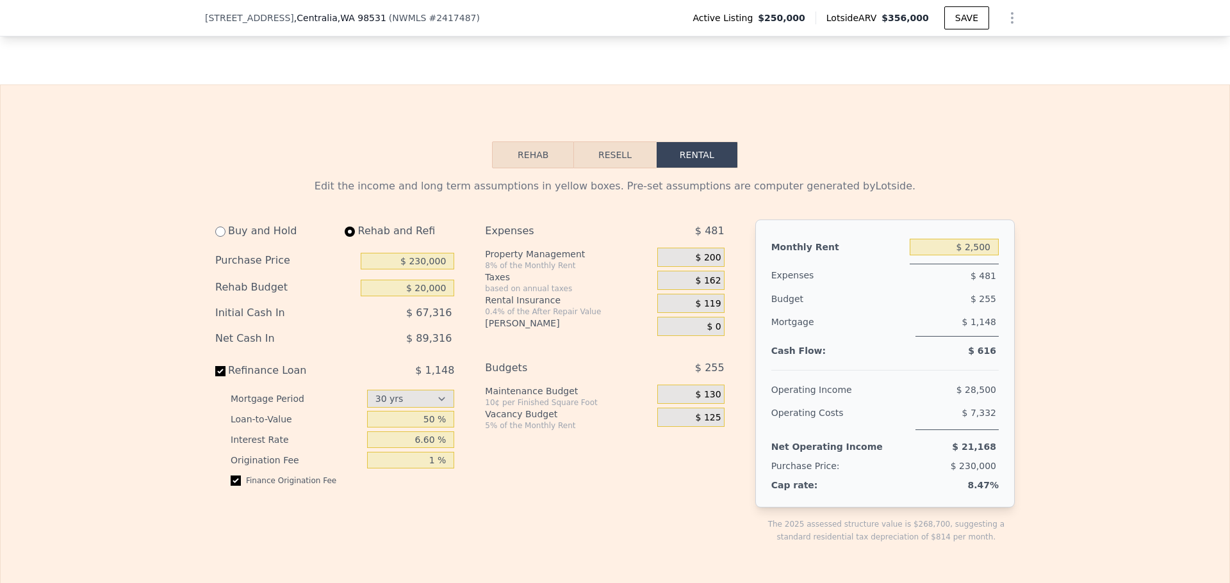
click at [529, 480] on div "Expenses $ 481 Property Management 8% of the Monthly Rent $ 200 Taxes based on …" at bounding box center [609, 392] width 249 height 345
click at [427, 448] on input "6.60 %" at bounding box center [411, 440] width 88 height 17
click at [604, 512] on div "Expenses $ 481 Property Management 8% of the Monthly Rent $ 200 Taxes based on …" at bounding box center [609, 392] width 249 height 345
click at [423, 448] on input "3 %" at bounding box center [411, 440] width 88 height 17
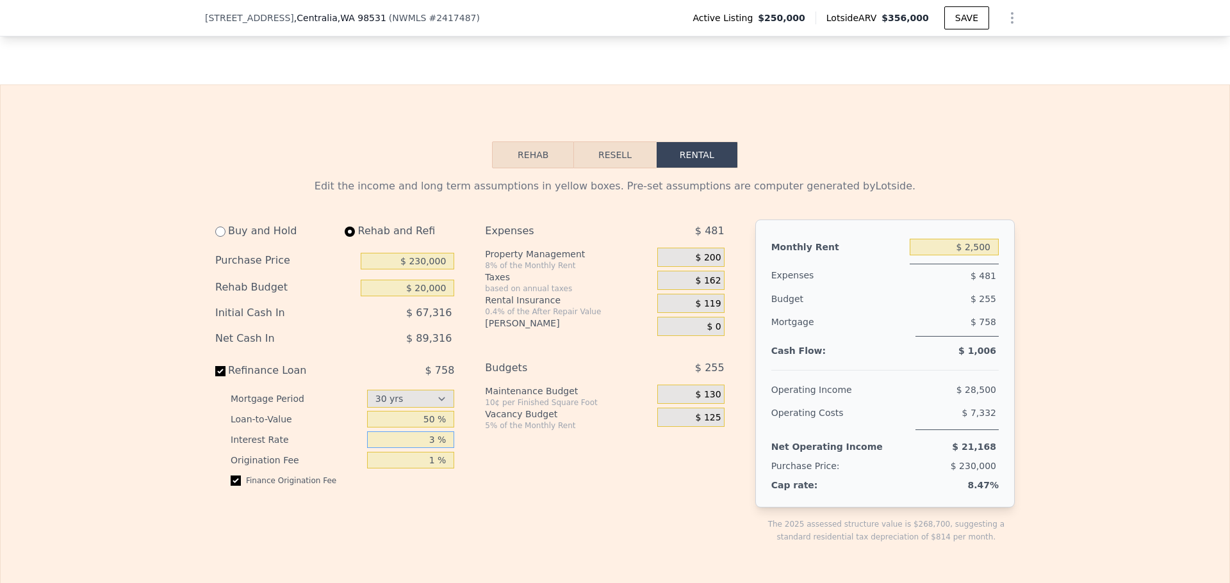
click at [423, 448] on input "3 %" at bounding box center [411, 440] width 88 height 17
type input "6.6 %"
click at [604, 512] on div "Expenses $ 481 Property Management 8% of the Monthly Rent $ 200 Taxes based on …" at bounding box center [609, 392] width 249 height 345
click at [396, 428] on input "50 %" at bounding box center [411, 419] width 88 height 17
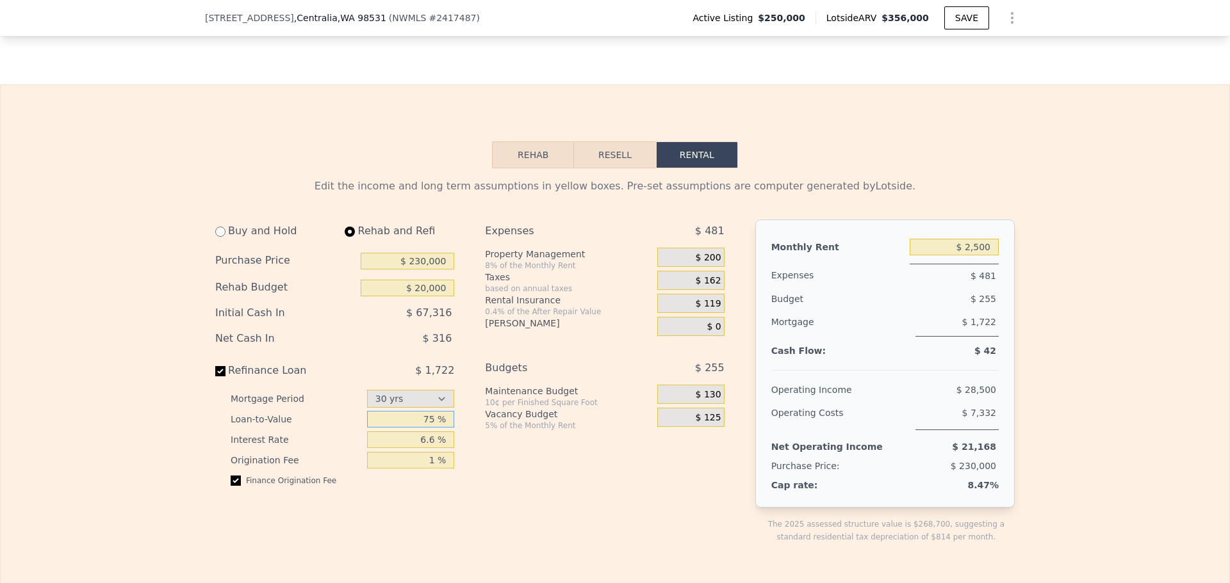
type input "75 %"
click at [556, 431] on div "5% of the Monthly Rent" at bounding box center [568, 426] width 167 height 10
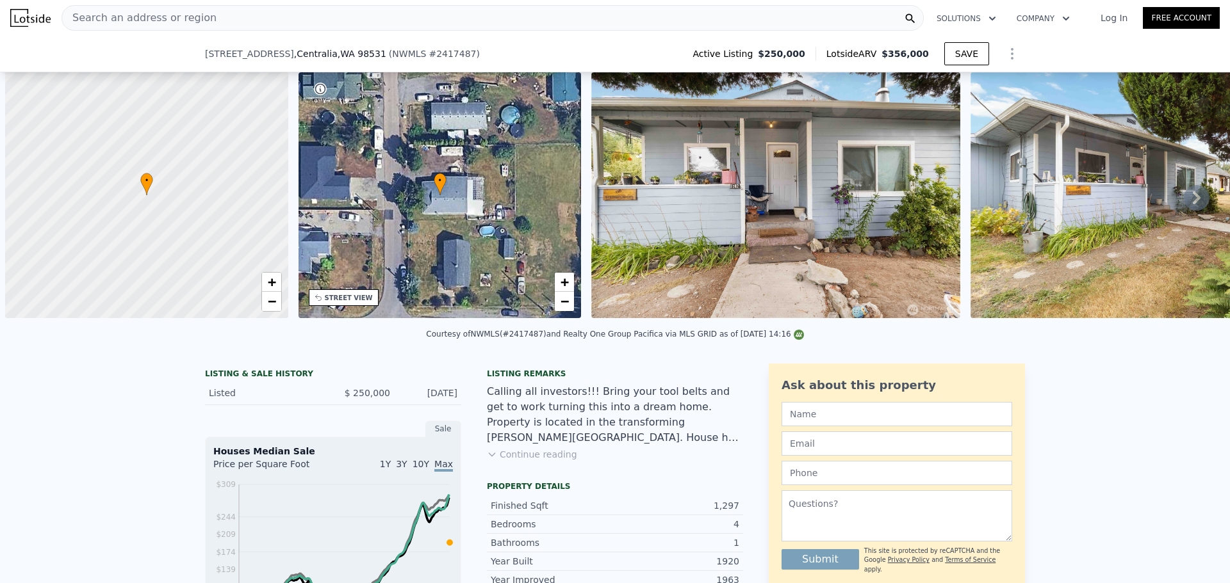
select select "30"
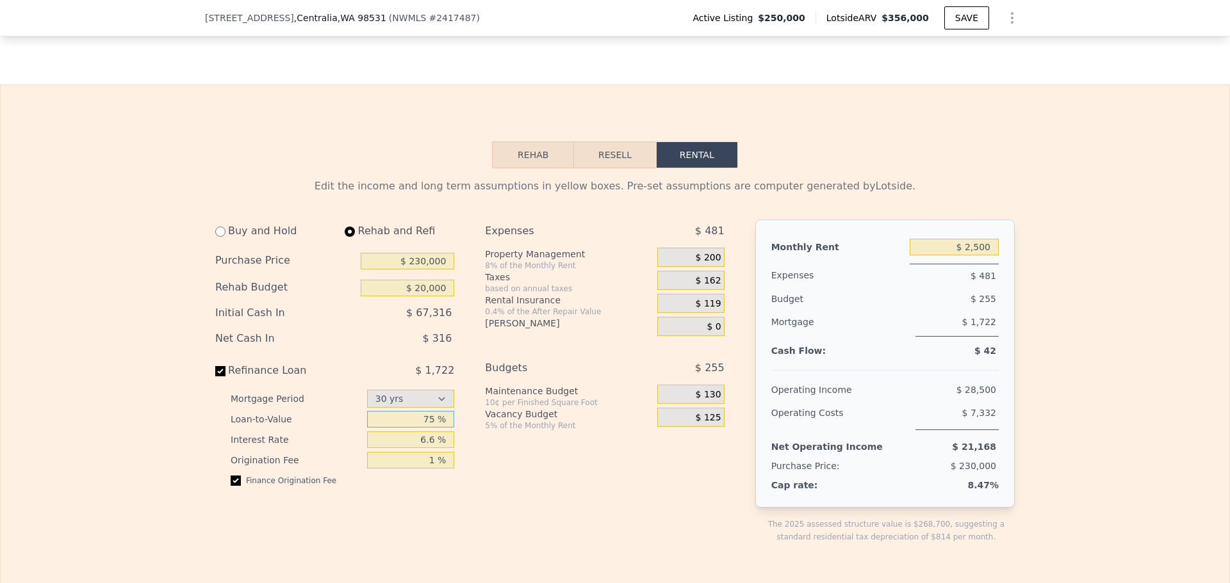
click at [419, 428] on input "75 %" at bounding box center [411, 419] width 88 height 17
drag, startPoint x: 147, startPoint y: 409, endPoint x: 78, endPoint y: 240, distance: 182.7
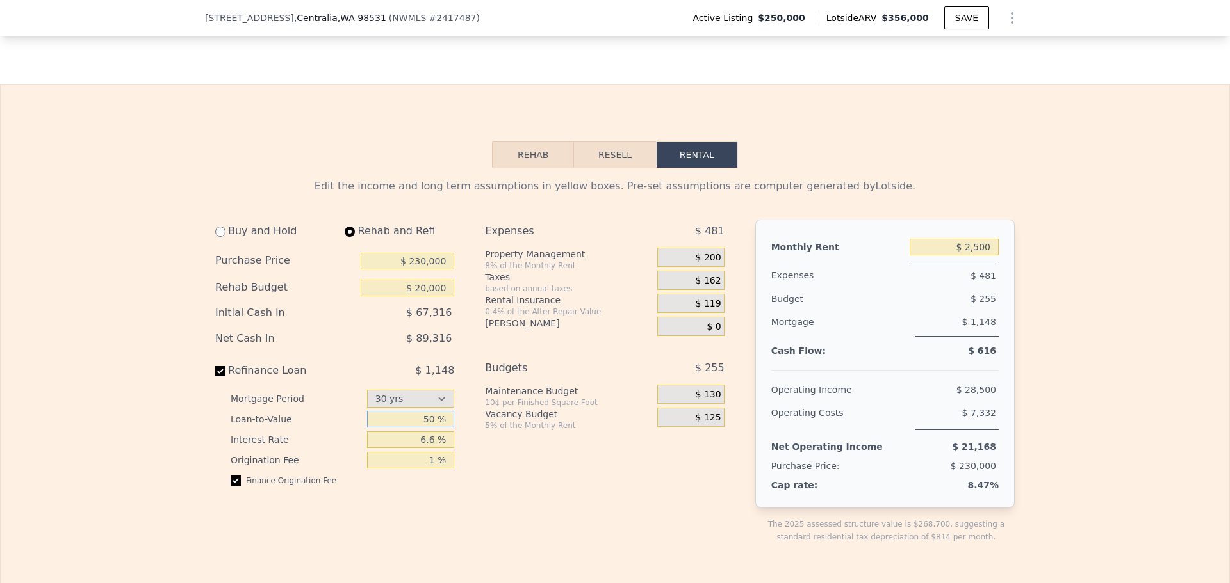
click at [422, 428] on input "50 %" at bounding box center [411, 419] width 88 height 17
type input "75 %"
click at [539, 537] on div "Expenses $ 481 Property Management 8% of the Monthly Rent $ 200 Taxes based on …" at bounding box center [609, 392] width 249 height 345
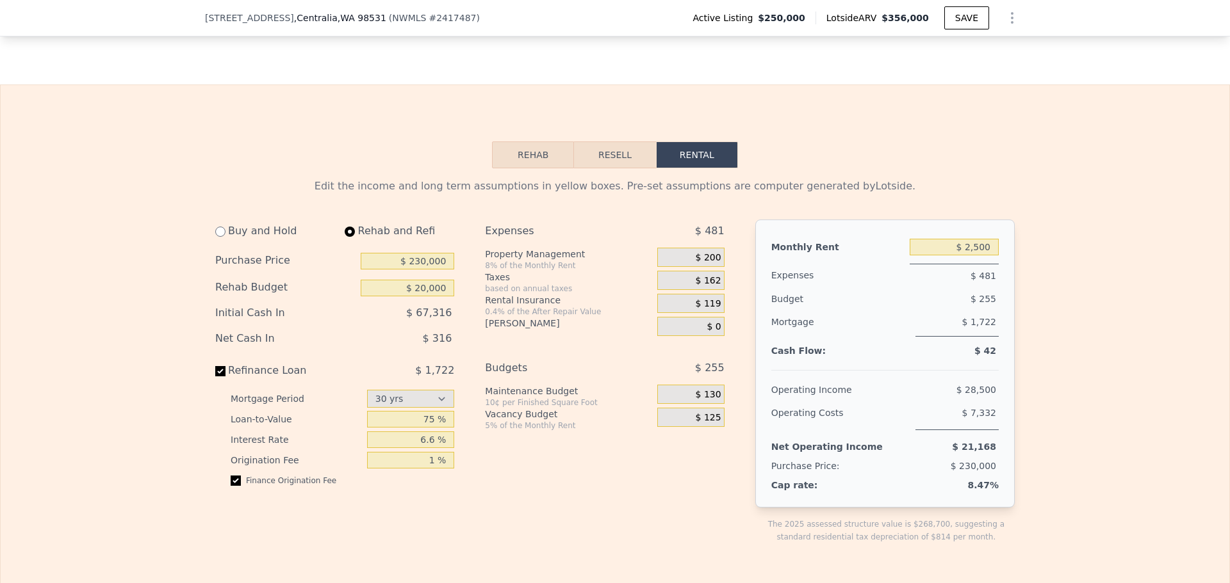
drag, startPoint x: 539, startPoint y: 537, endPoint x: 423, endPoint y: 552, distance: 116.3
click at [423, 552] on div "Buy and Hold Rehab and Refi Purchase Price $ 230,000 Rehab Budget $ 20,000 Init…" at bounding box center [339, 392] width 249 height 345
click at [419, 428] on input "75 %" at bounding box center [411, 419] width 88 height 17
click at [587, 535] on div "Expenses $ 481 Property Management 8% of the Monthly Rent $ 200 Taxes based on …" at bounding box center [609, 392] width 249 height 345
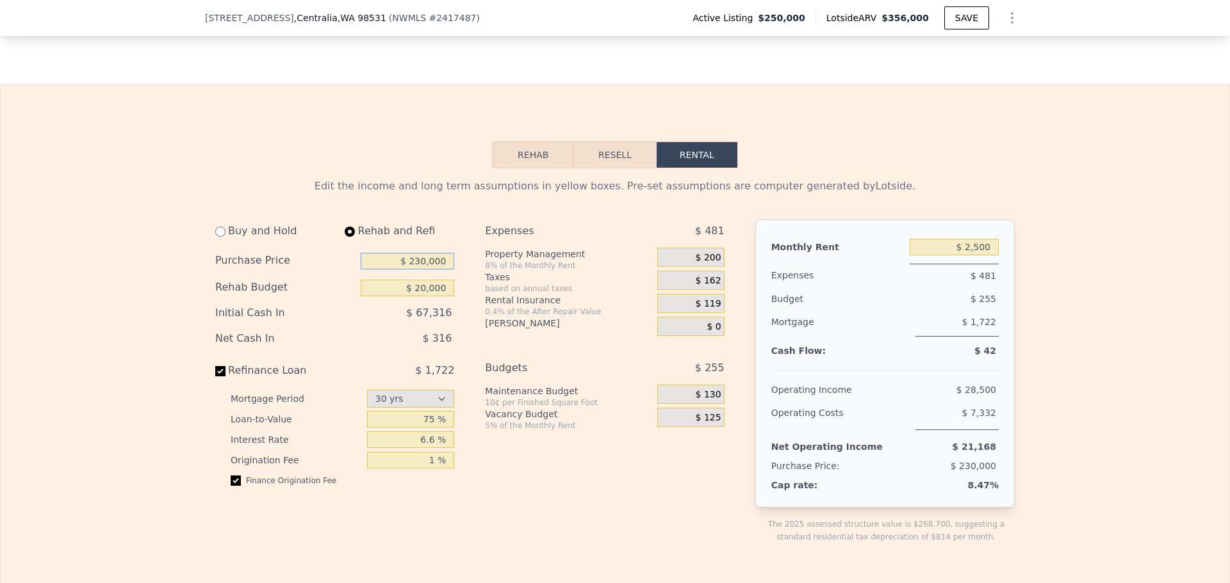
drag, startPoint x: 436, startPoint y: 277, endPoint x: 297, endPoint y: 279, distance: 139.0
click at [297, 275] on div "Purchase Price $ 230,000" at bounding box center [334, 261] width 239 height 27
click at [436, 270] on input "$ 230,000" at bounding box center [407, 261] width 93 height 17
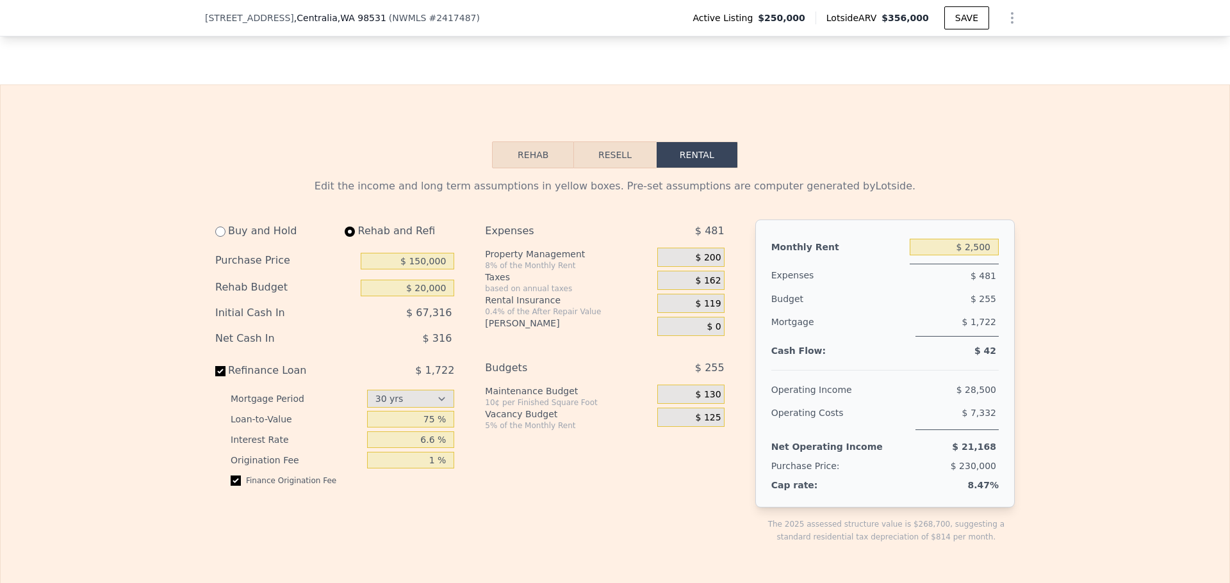
click at [555, 330] on div "[PERSON_NAME]" at bounding box center [568, 323] width 167 height 13
click at [583, 465] on div "Expenses $ 481 Property Management 8% of the Monthly Rent $ 200 Taxes based on …" at bounding box center [609, 392] width 249 height 345
click at [610, 494] on div "Expenses $ 481 Property Management 8% of the Monthly Rent $ 200 Taxes based on …" at bounding box center [609, 392] width 249 height 345
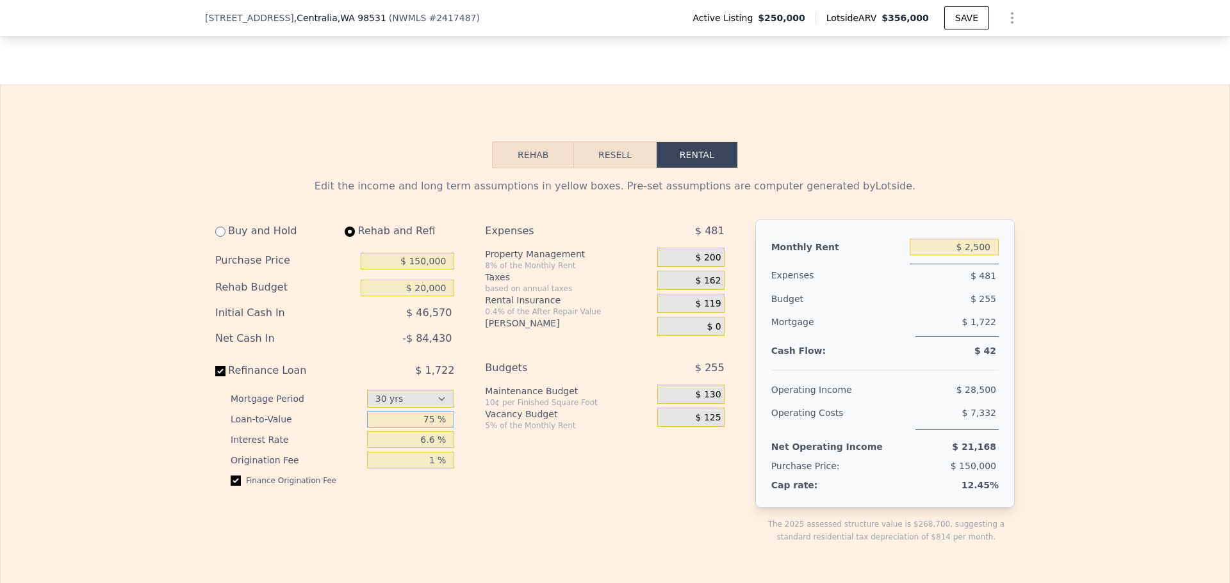
click at [421, 428] on input "75 %" at bounding box center [411, 419] width 88 height 17
click at [468, 531] on div "Buy and Hold Rehab and Refi Purchase Price $ 150,000 Rehab Budget $ 20,000 Init…" at bounding box center [474, 392] width 519 height 345
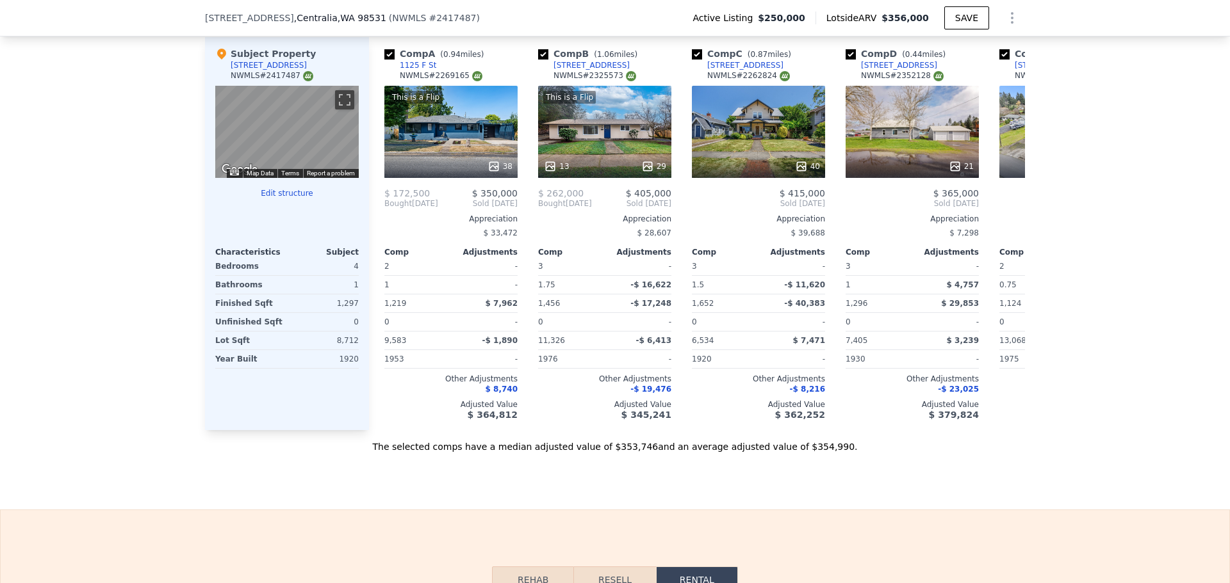
scroll to position [1703, 0]
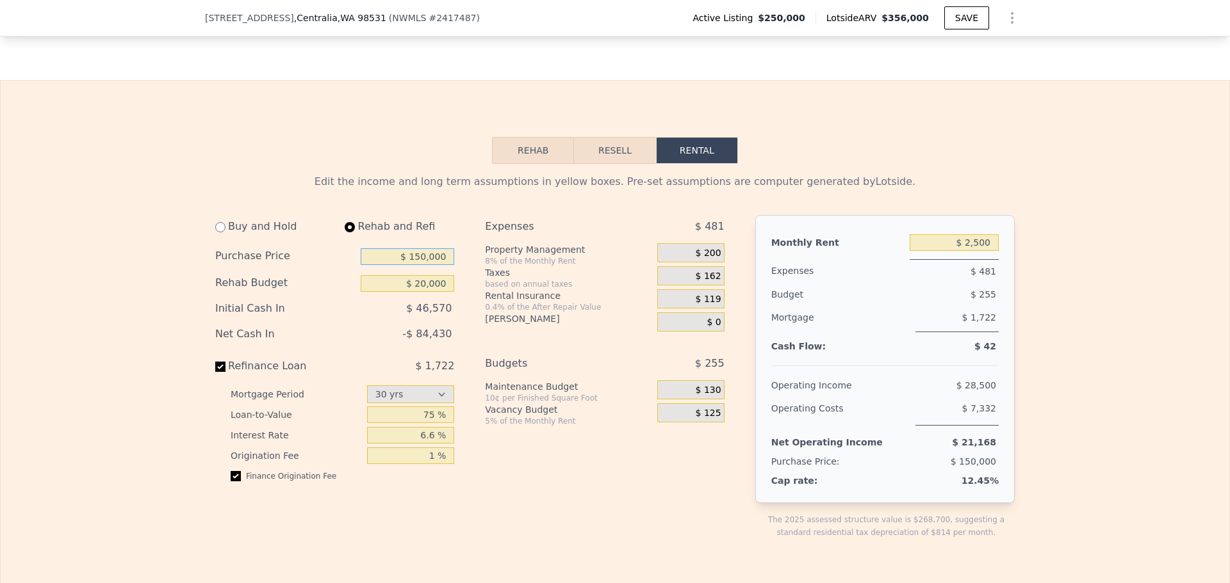
click at [430, 265] on input "$ 150,000" at bounding box center [407, 256] width 93 height 17
type input "$ 230,000"
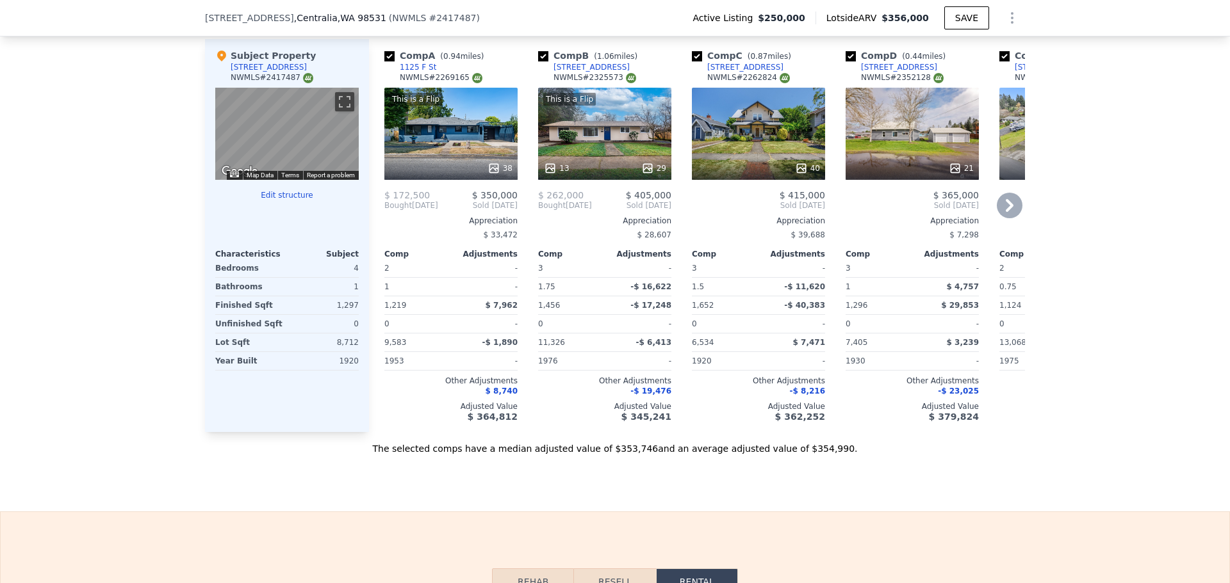
scroll to position [1276, 0]
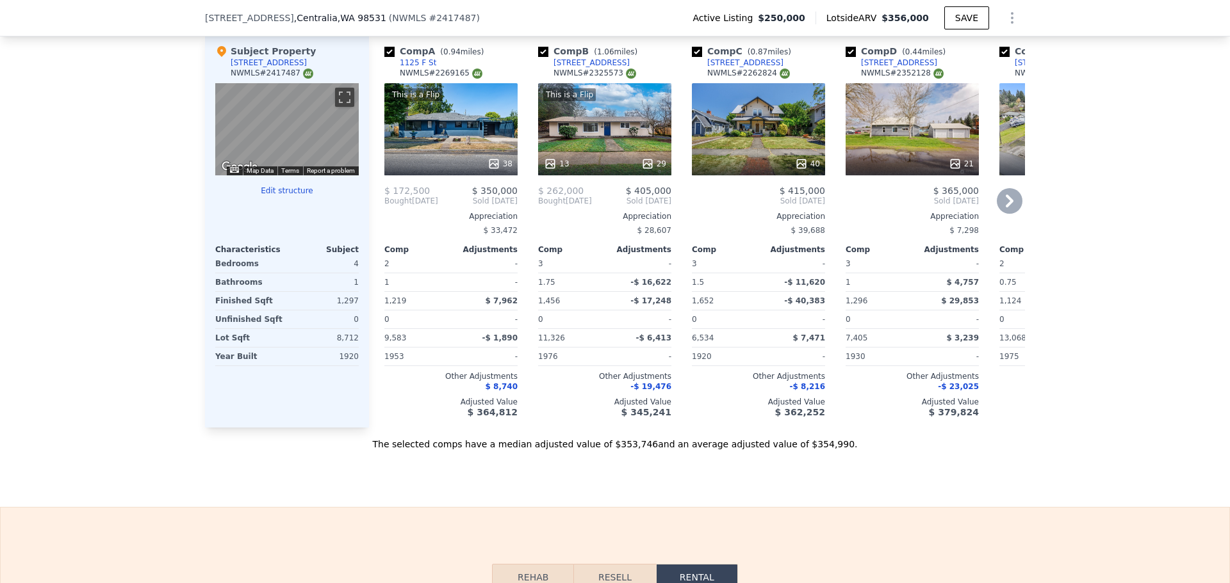
click at [455, 101] on div "This is a Flip" at bounding box center [450, 94] width 122 height 13
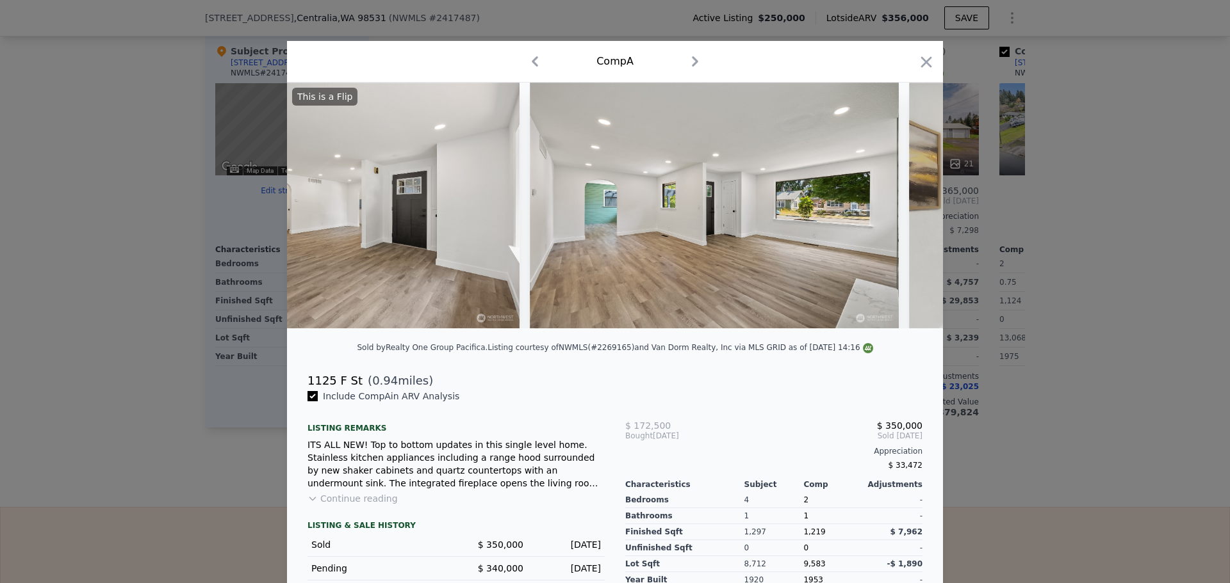
scroll to position [0, 3678]
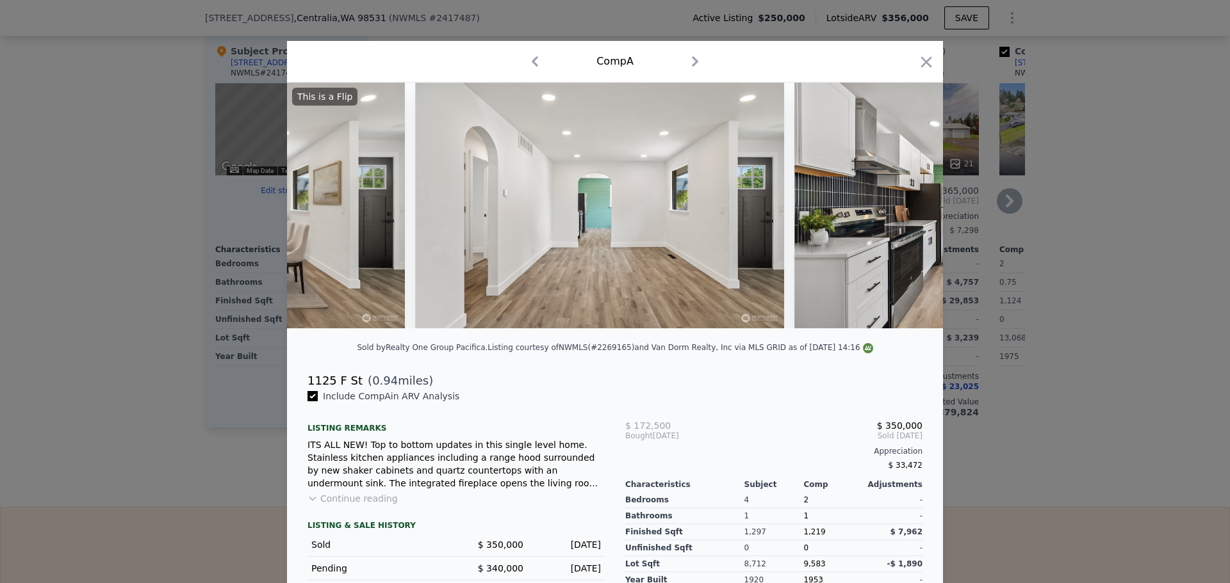
click at [926, 58] on icon "button" at bounding box center [926, 61] width 11 height 11
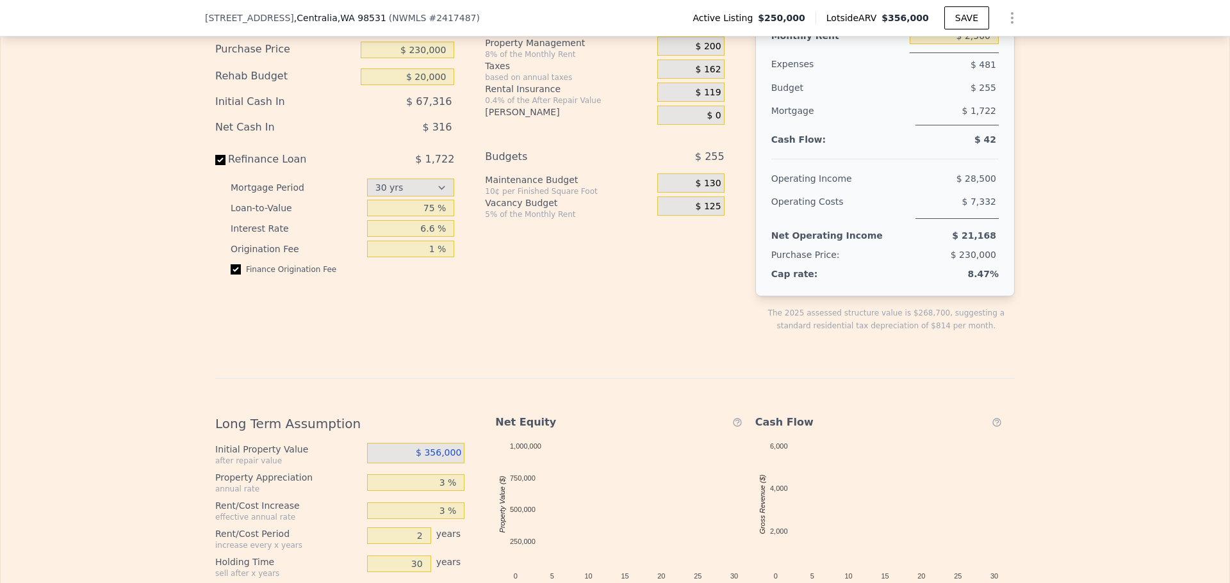
scroll to position [1703, 0]
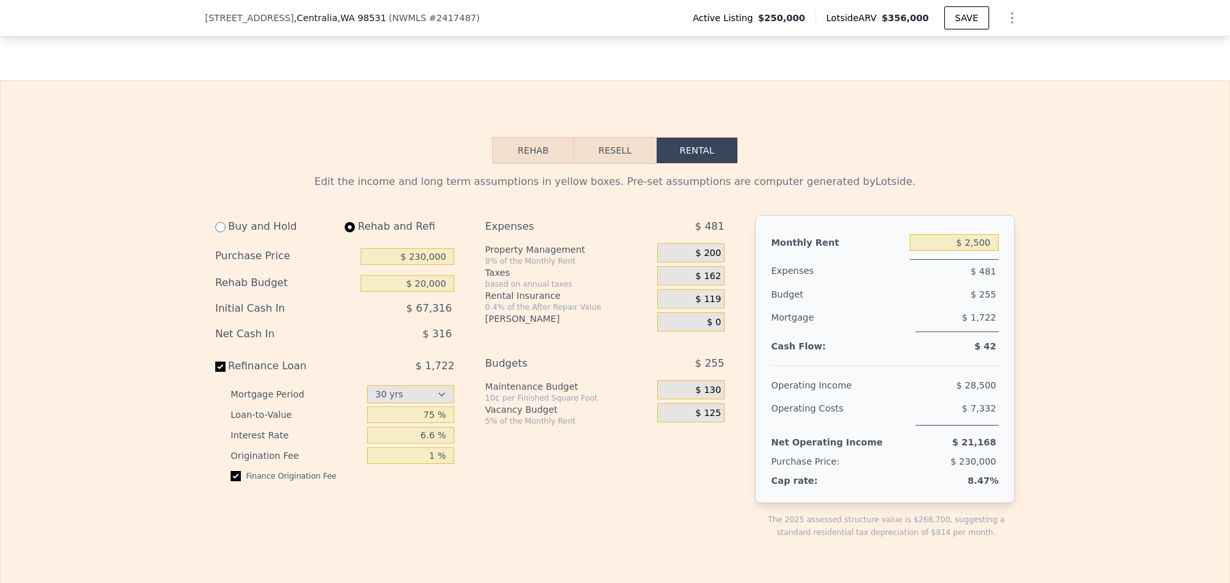
click at [627, 156] on button "Resell" at bounding box center [614, 150] width 81 height 27
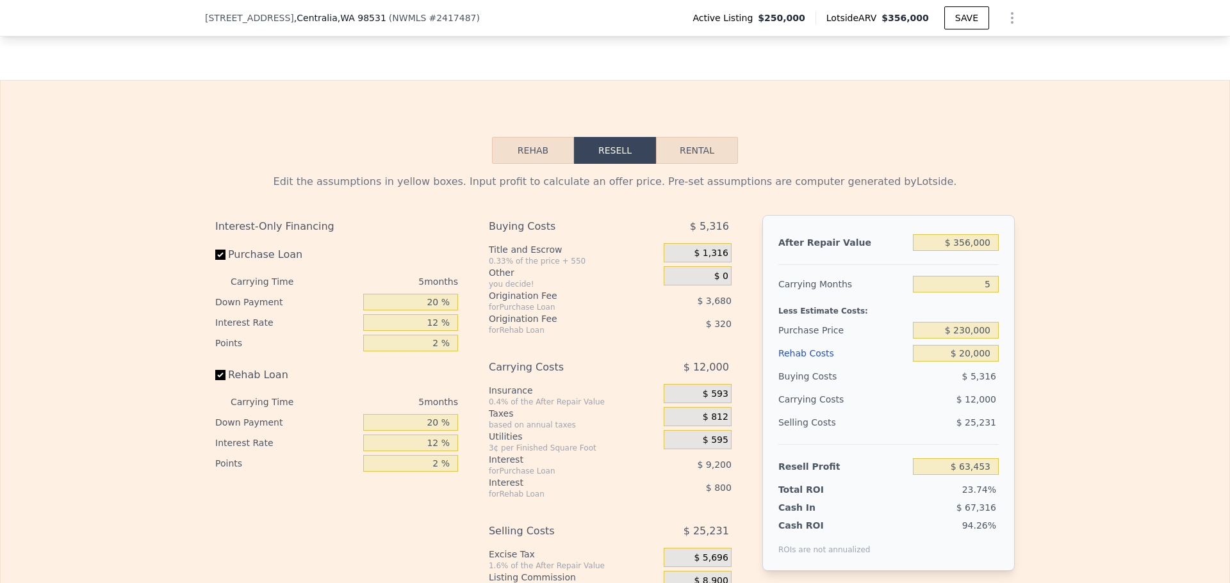
click at [727, 164] on button "Rental" at bounding box center [697, 150] width 82 height 27
select select "30"
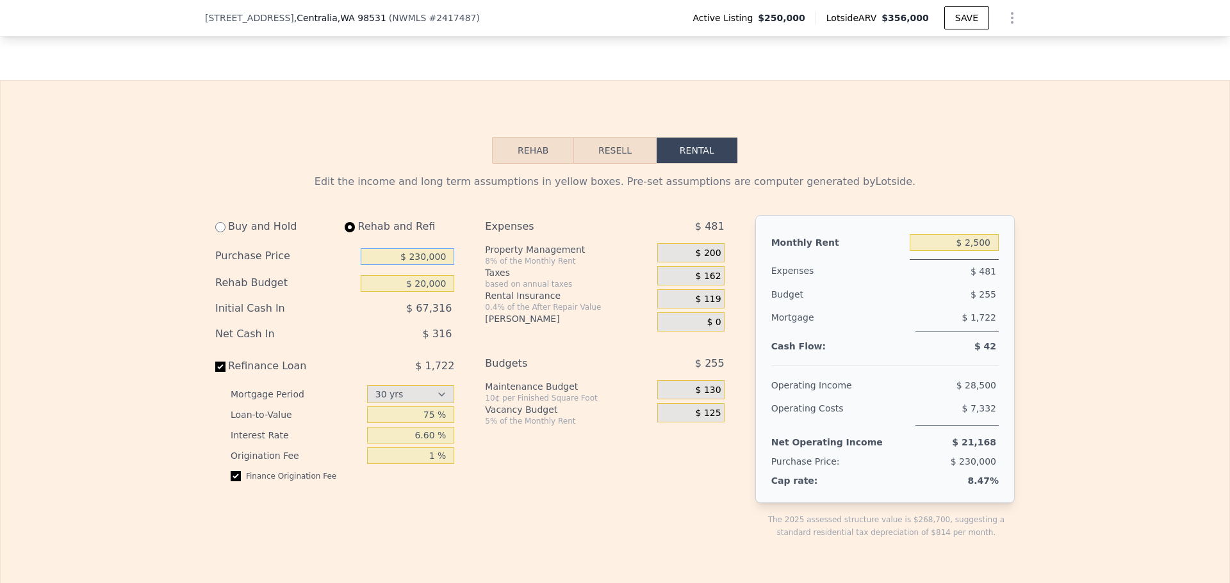
click at [430, 265] on input "$ 230,000" at bounding box center [407, 256] width 93 height 17
type input "$ 220,000"
click at [553, 517] on div "Expenses $ 481 Property Management 8% of the Monthly Rent $ 200 Taxes based on …" at bounding box center [609, 387] width 249 height 345
